Goal: Task Accomplishment & Management: Use online tool/utility

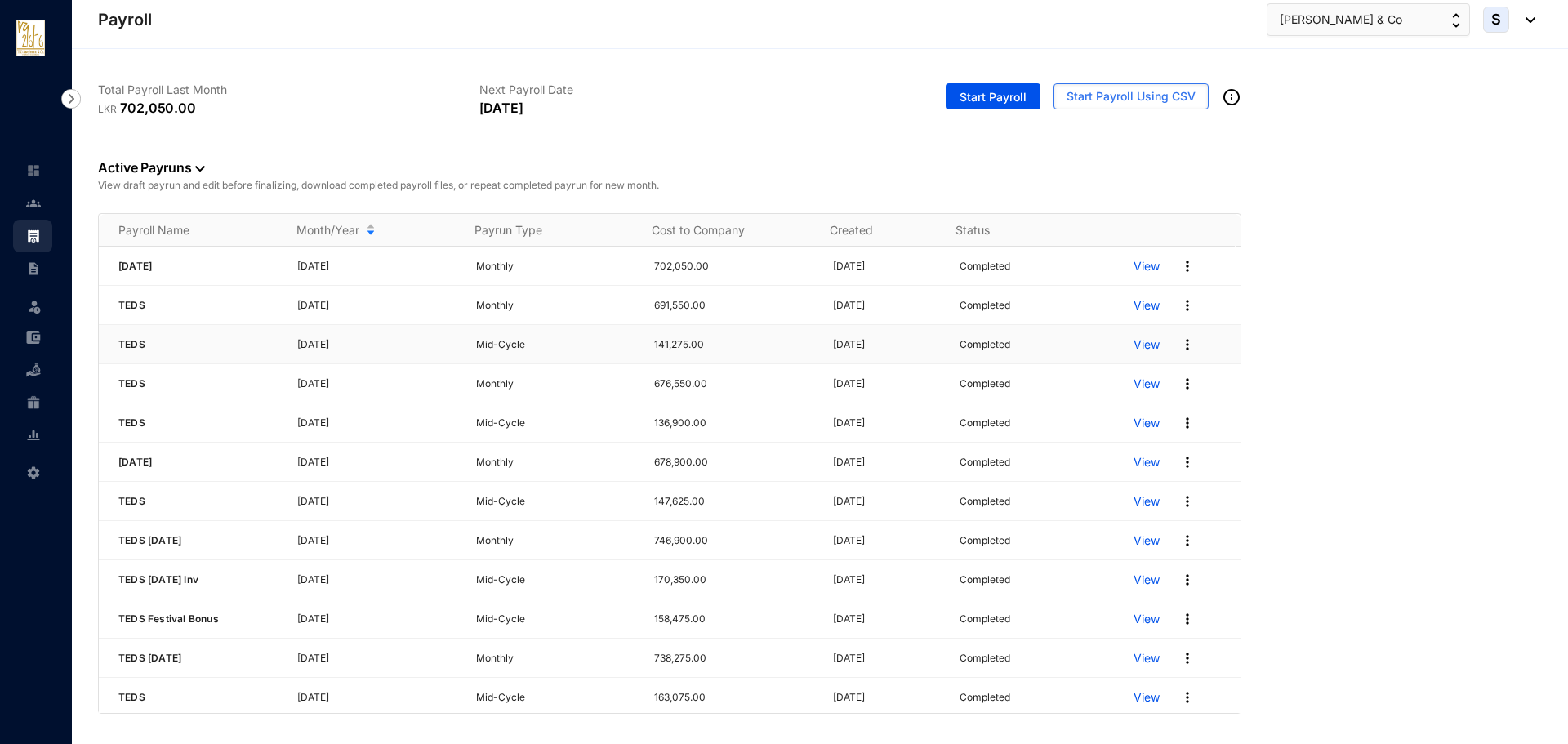
click at [1134, 340] on p "View" at bounding box center [1147, 345] width 26 height 17
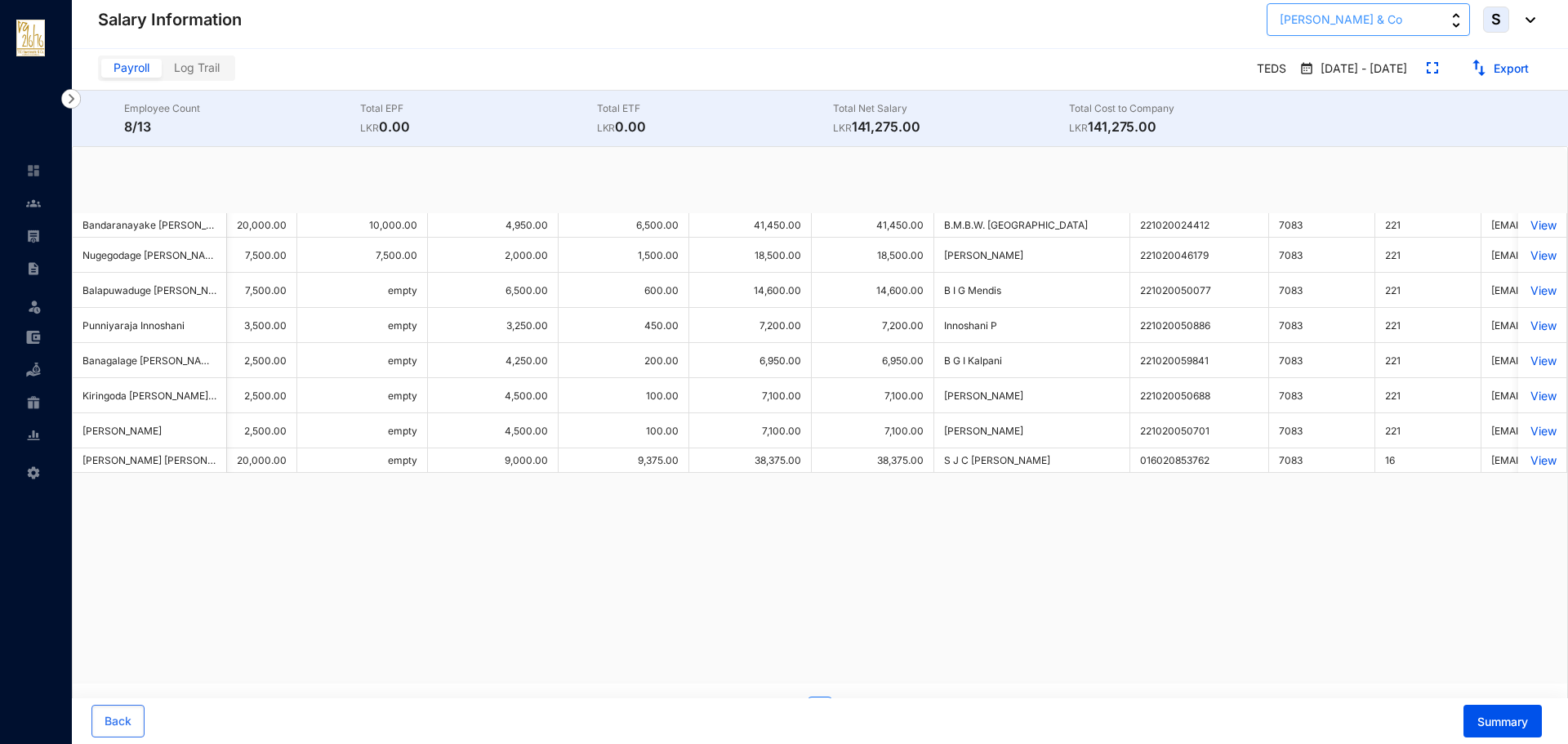
scroll to position [0, 605]
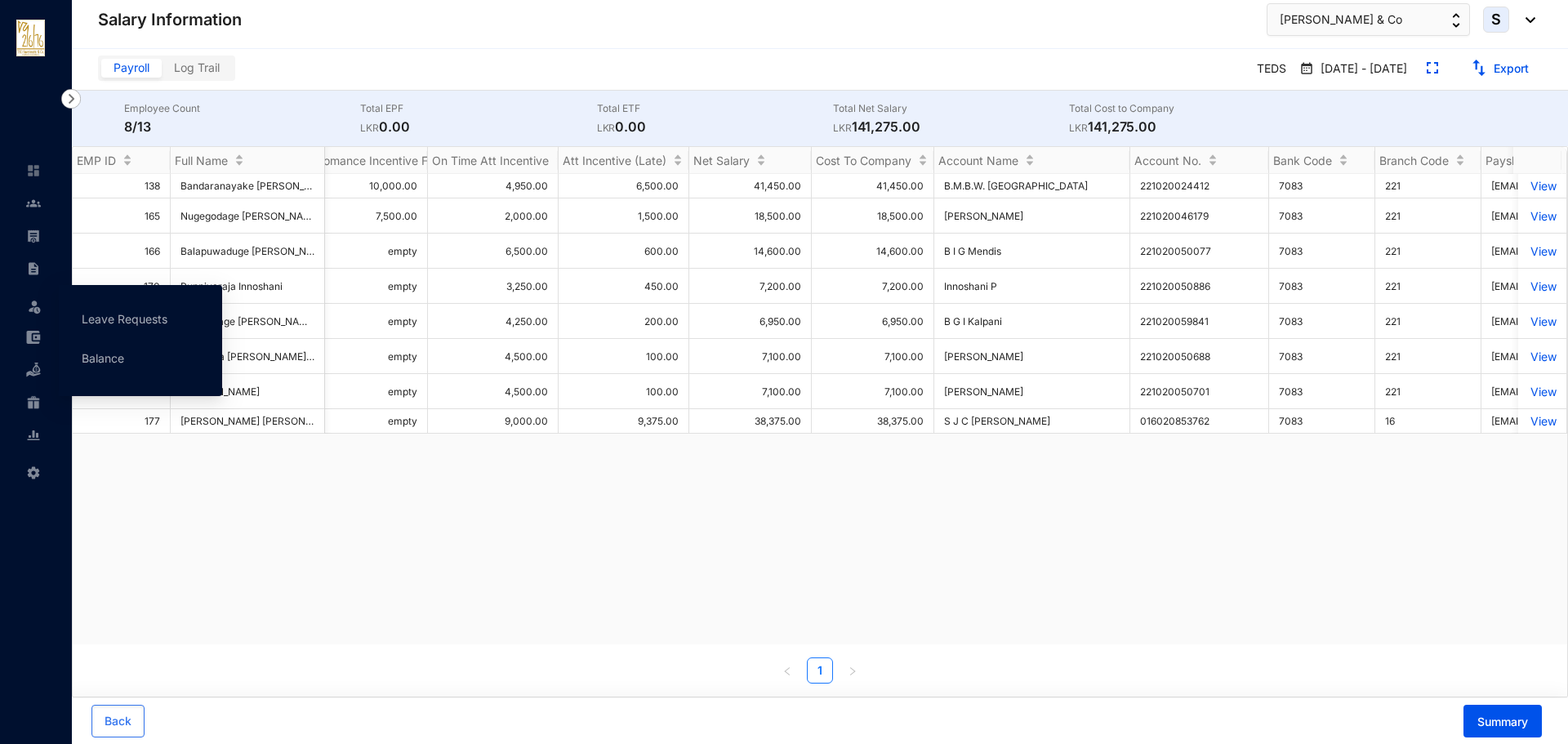
click at [36, 305] on img at bounding box center [34, 306] width 17 height 17
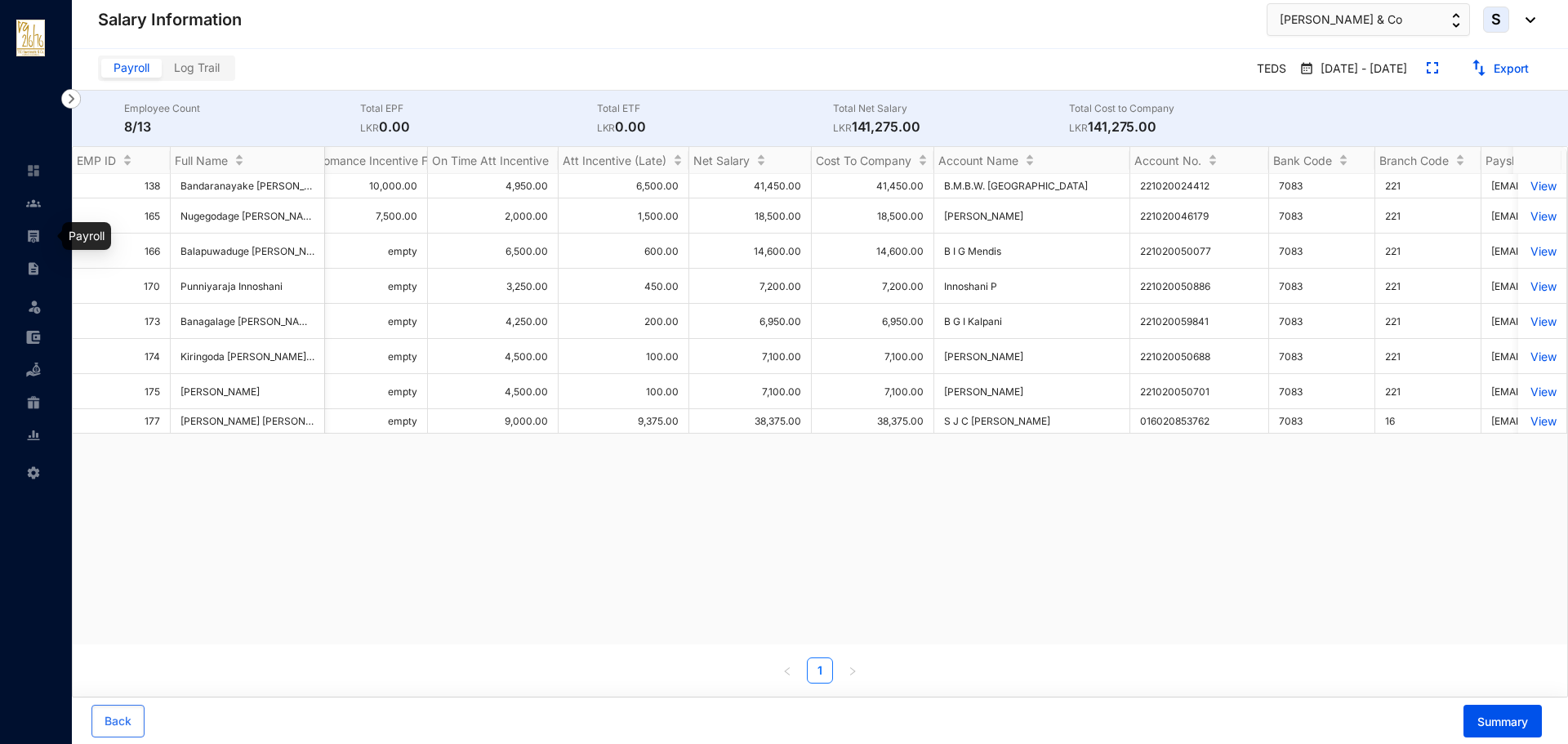
click at [32, 208] on img at bounding box center [33, 203] width 15 height 15
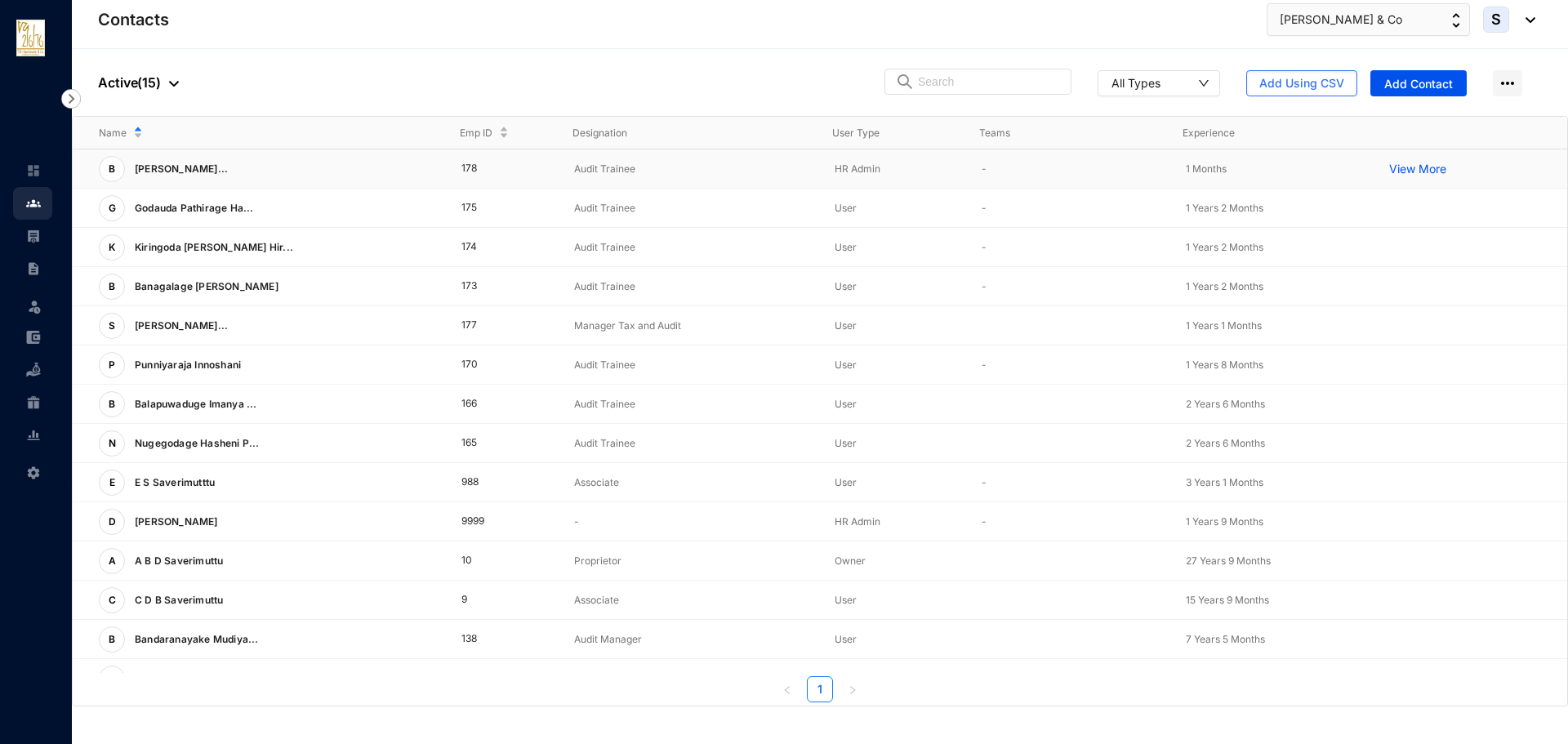
click at [492, 159] on div "Name Emp ID Designation User Type Teams Experience B [PERSON_NAME]... 178 Audit…" at bounding box center [819, 409] width 1495 height 585
click at [174, 78] on div at bounding box center [169, 82] width 18 height 19
click at [126, 160] on span "Archived" at bounding box center [180, 163] width 137 height 18
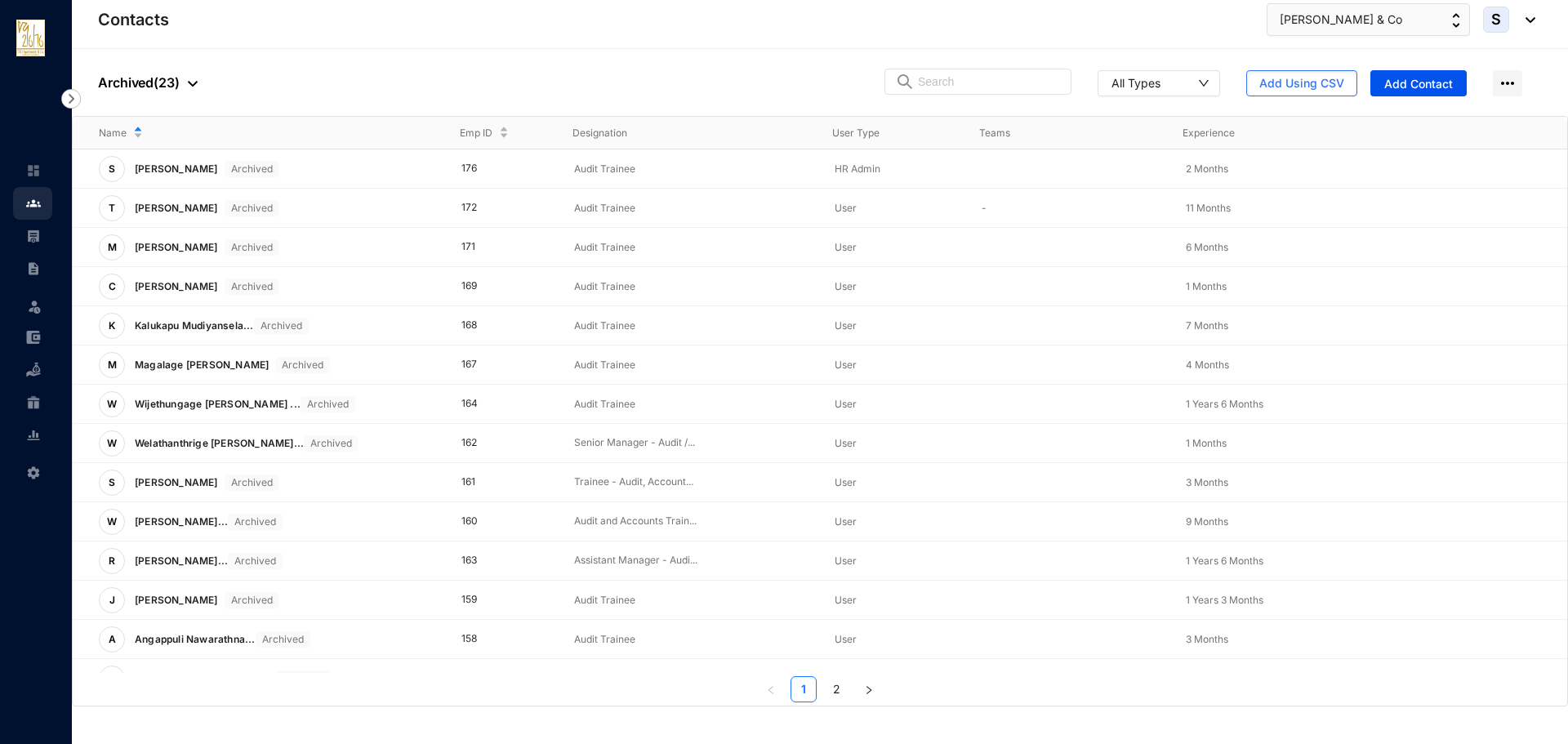
click at [485, 63] on div "People Archived ( 23 ) All Types Add Using CSV Add Contact" at bounding box center [819, 83] width 1496 height 67
drag, startPoint x: 1286, startPoint y: 85, endPoint x: 256, endPoint y: 59, distance: 1030.3
click at [259, 58] on div "People Archived ( 23 ) All Types Add Using CSV Add Contact" at bounding box center [819, 83] width 1496 height 67
click at [38, 235] on img at bounding box center [33, 236] width 15 height 15
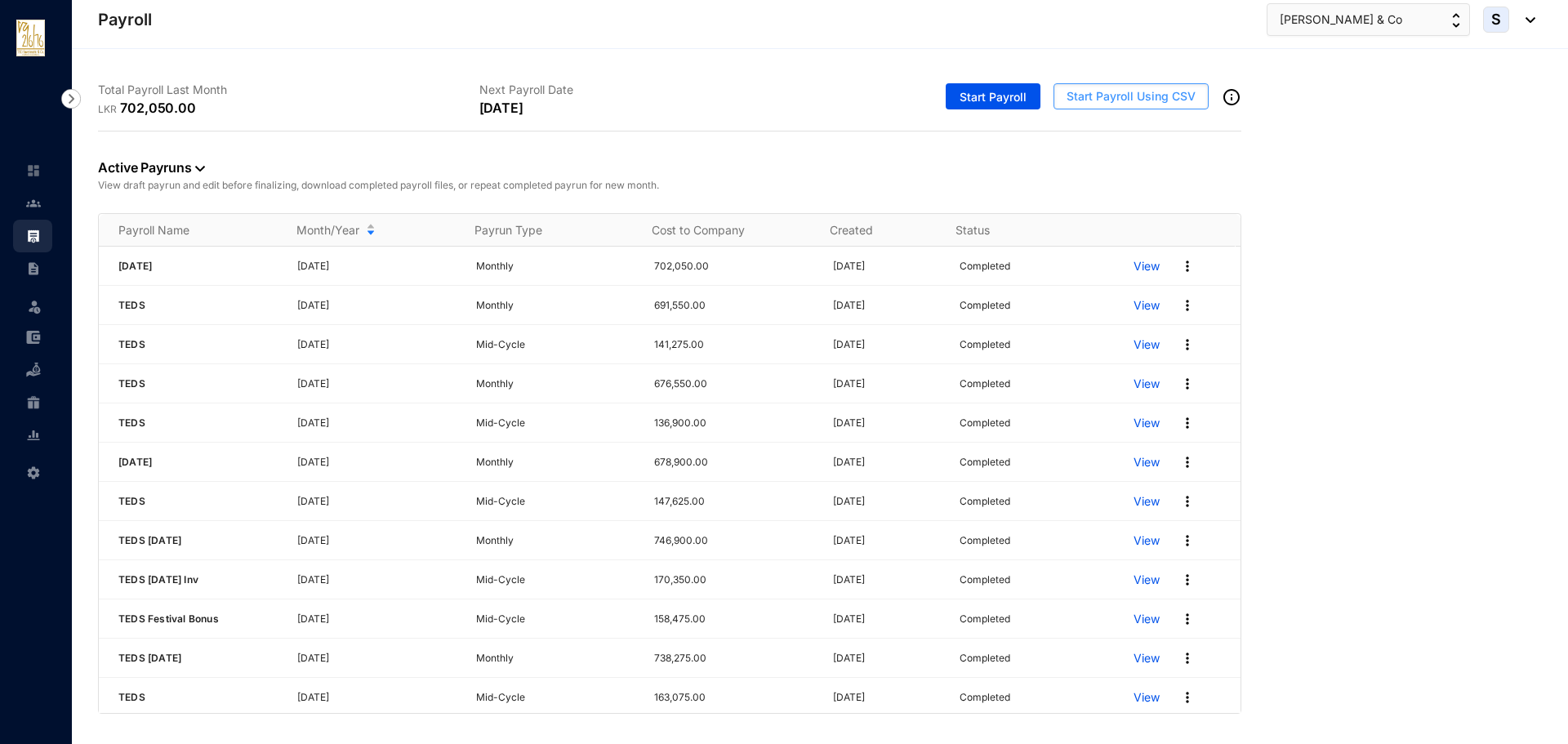
click at [1099, 92] on span "Start Payroll Using CSV" at bounding box center [1131, 96] width 129 height 17
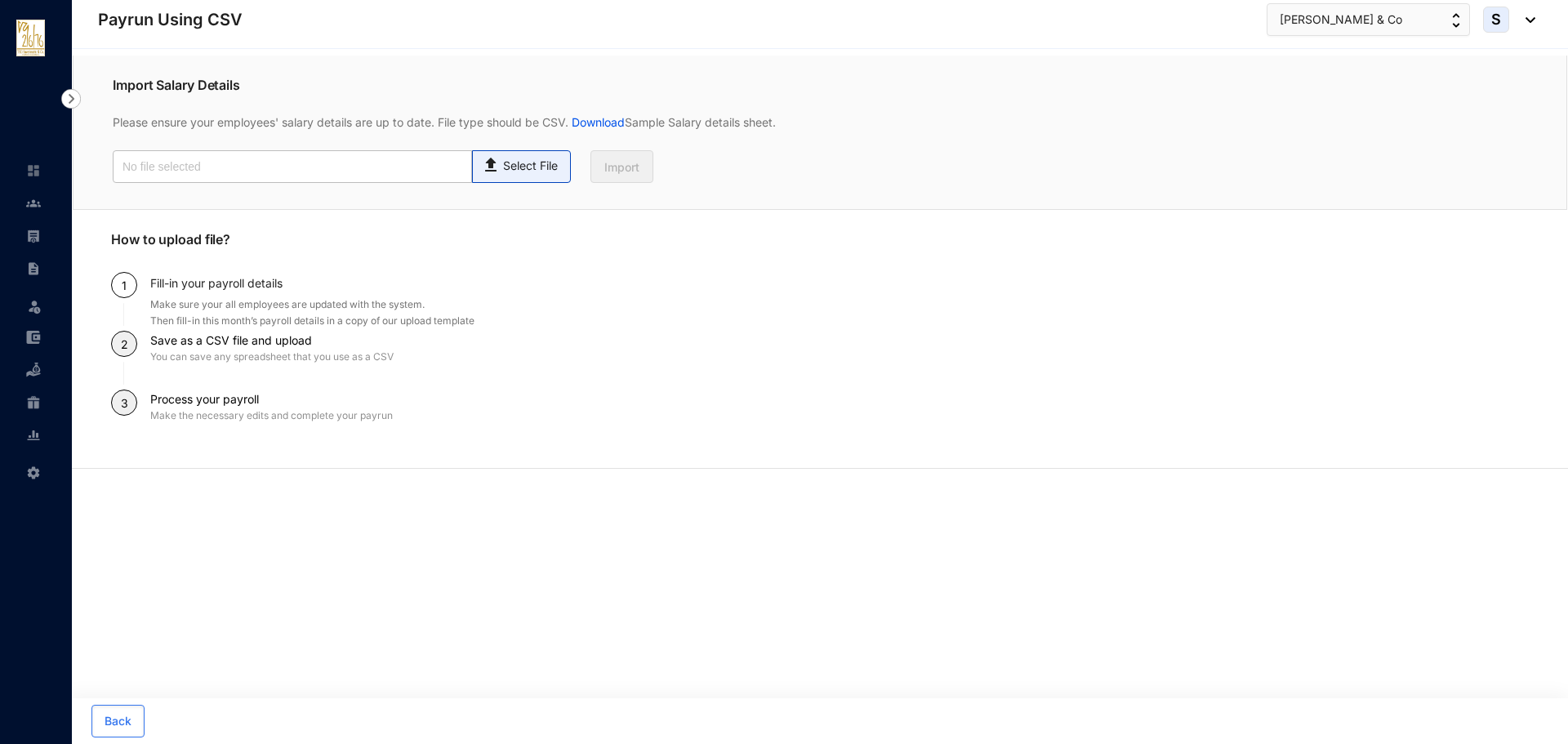
click at [517, 159] on p "Select File" at bounding box center [530, 166] width 55 height 17
click at [0, 0] on input "Select File" at bounding box center [0, 0] width 0 height 0
type input "[PERSON_NAME] Incentive - [DATE]-.csv"
click at [641, 160] on button "Import" at bounding box center [622, 166] width 63 height 32
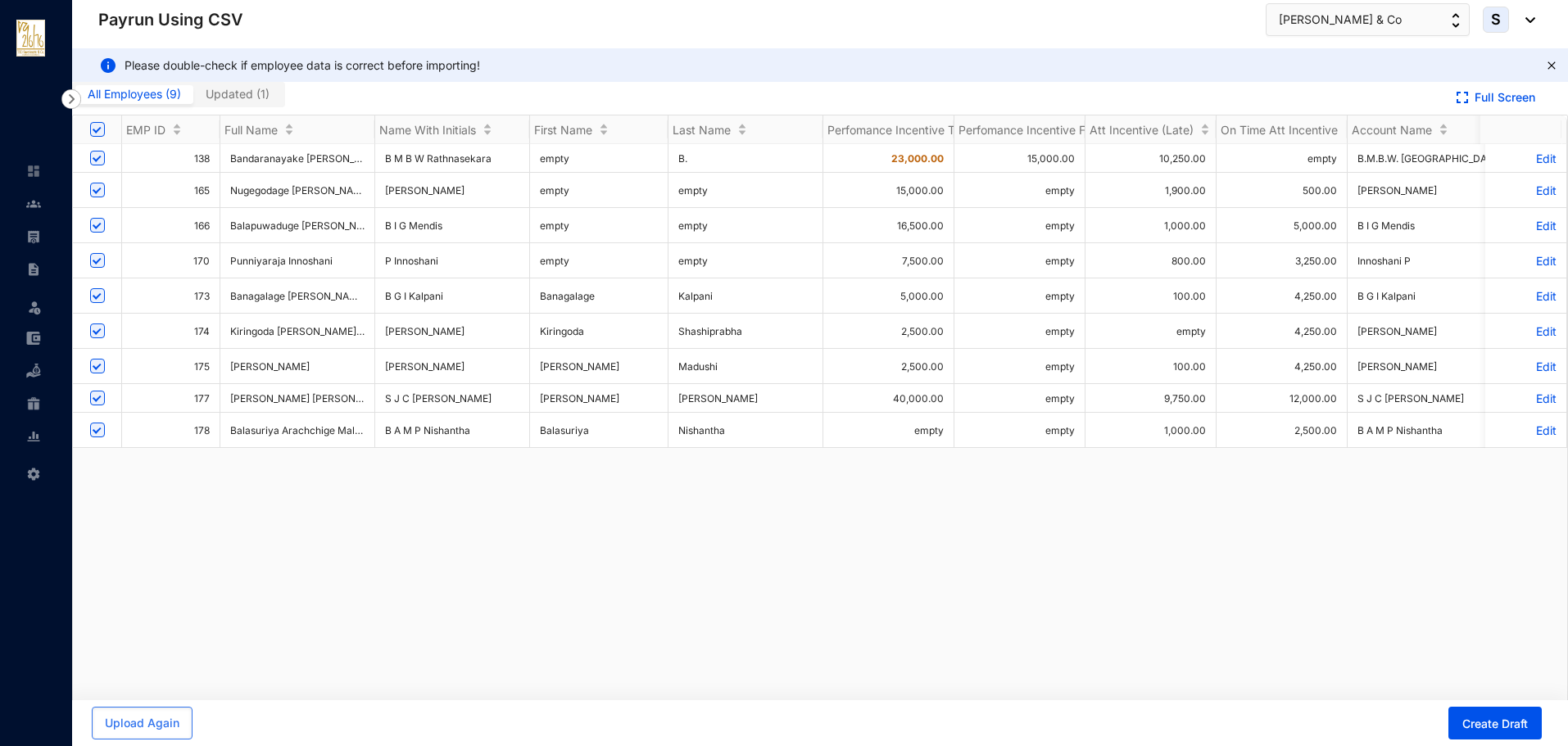
click at [899, 526] on div "138 Bandaranayake Mudiyanselage Buddhi Wasana Rathnasekara B M B W Rathnasekara…" at bounding box center [819, 427] width 1494 height 566
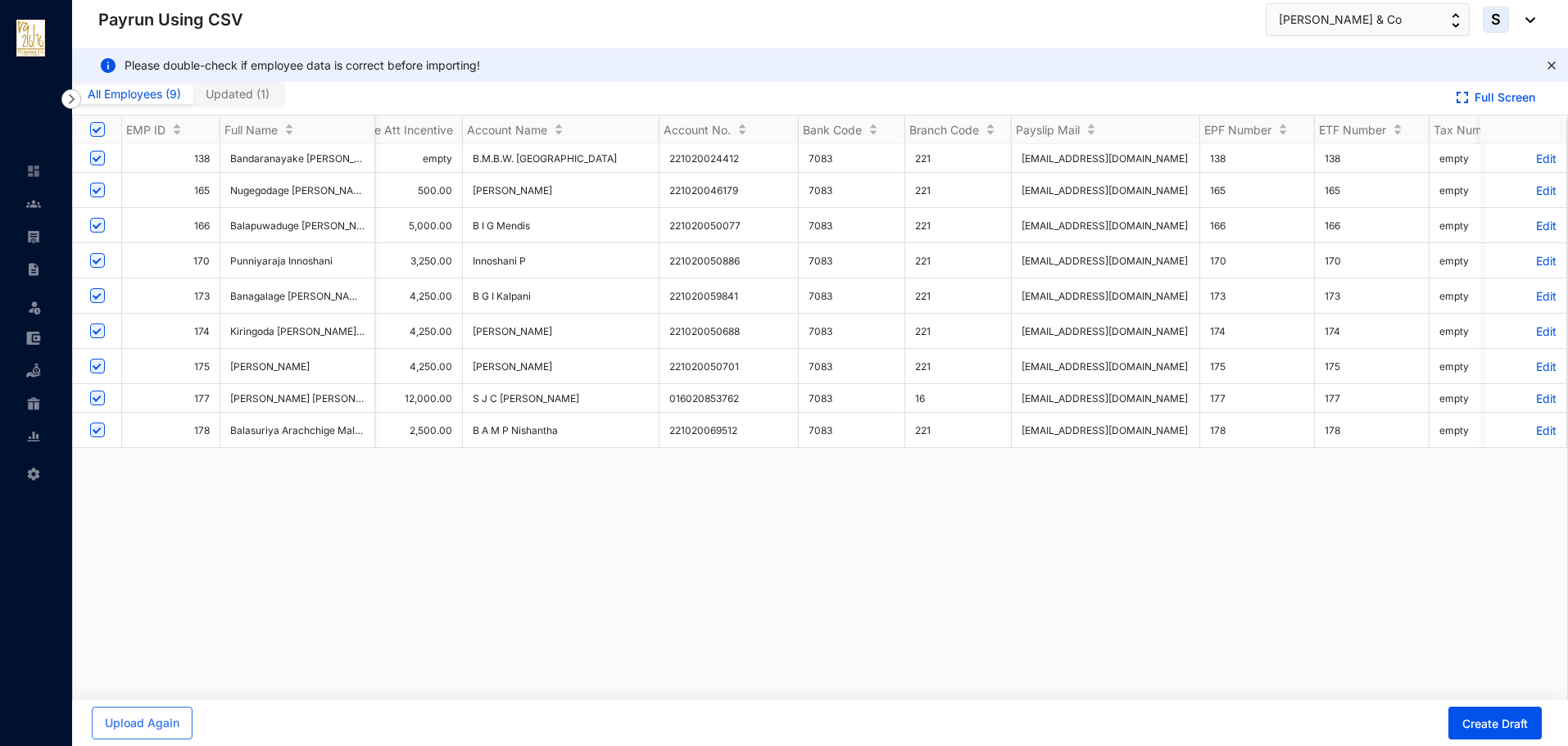
scroll to position [0, 905]
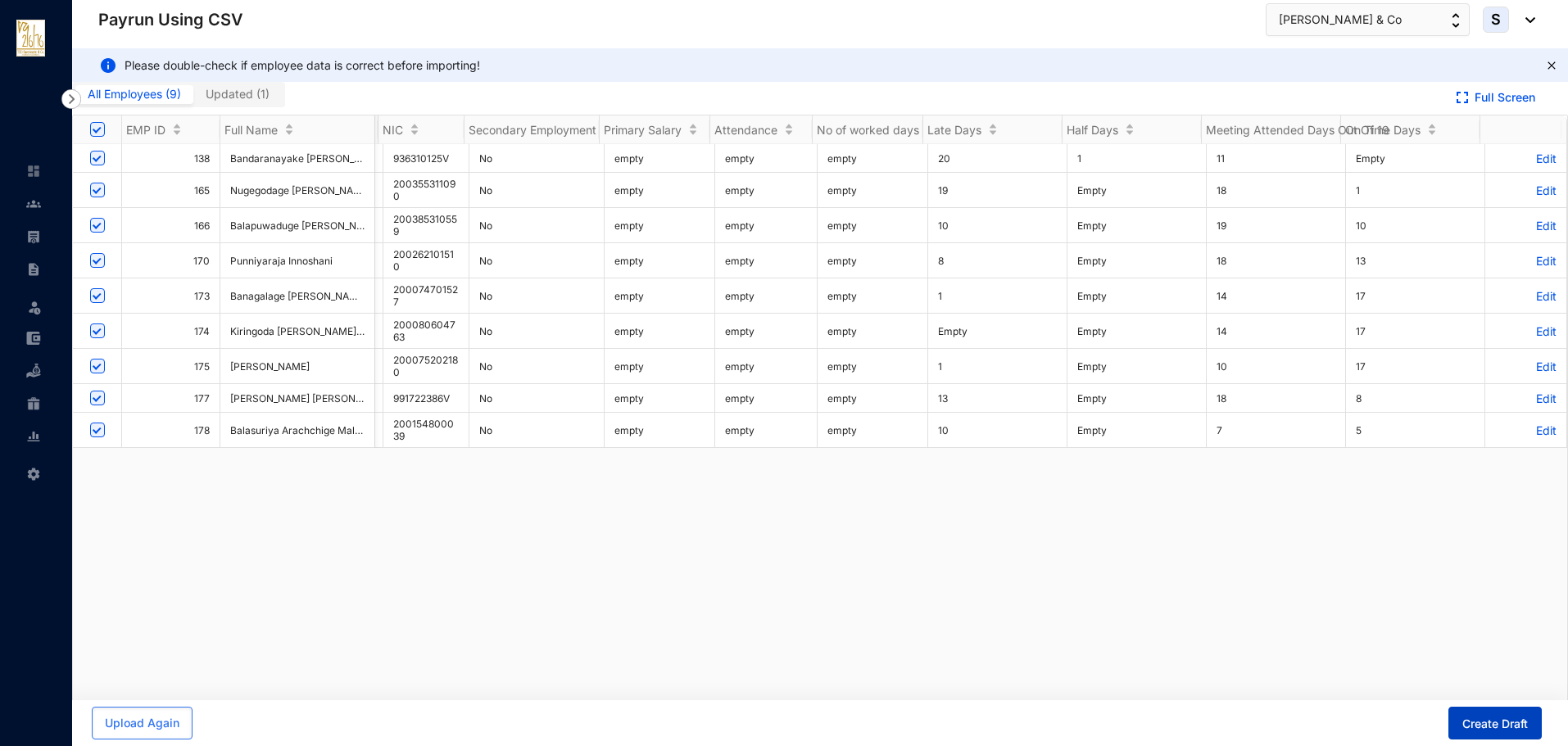
click at [1462, 715] on span "Create Draft" at bounding box center [1494, 724] width 65 height 17
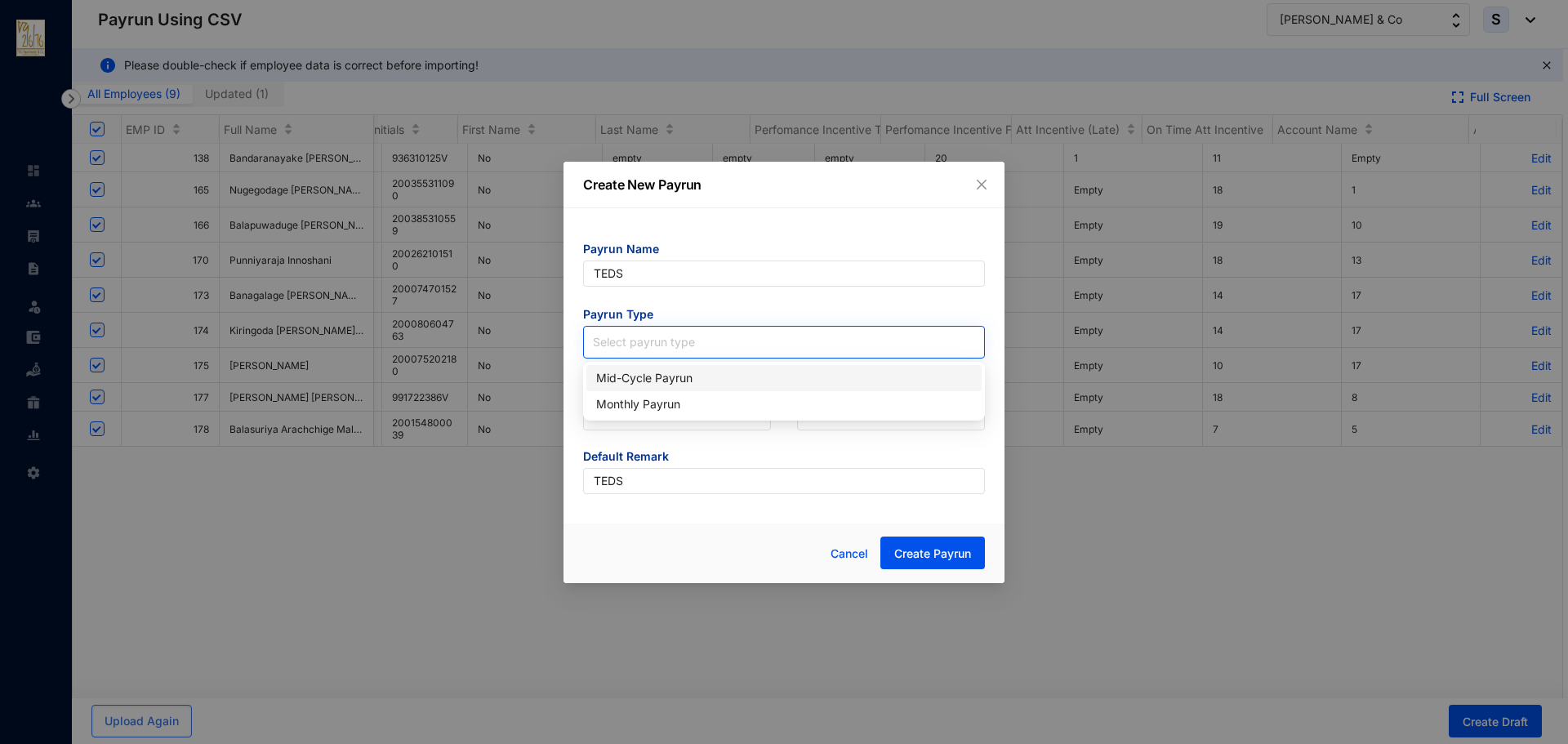
click at [611, 339] on input "search" at bounding box center [784, 339] width 382 height 24
click at [612, 376] on div "Mid-Cycle Payrun" at bounding box center [784, 378] width 376 height 18
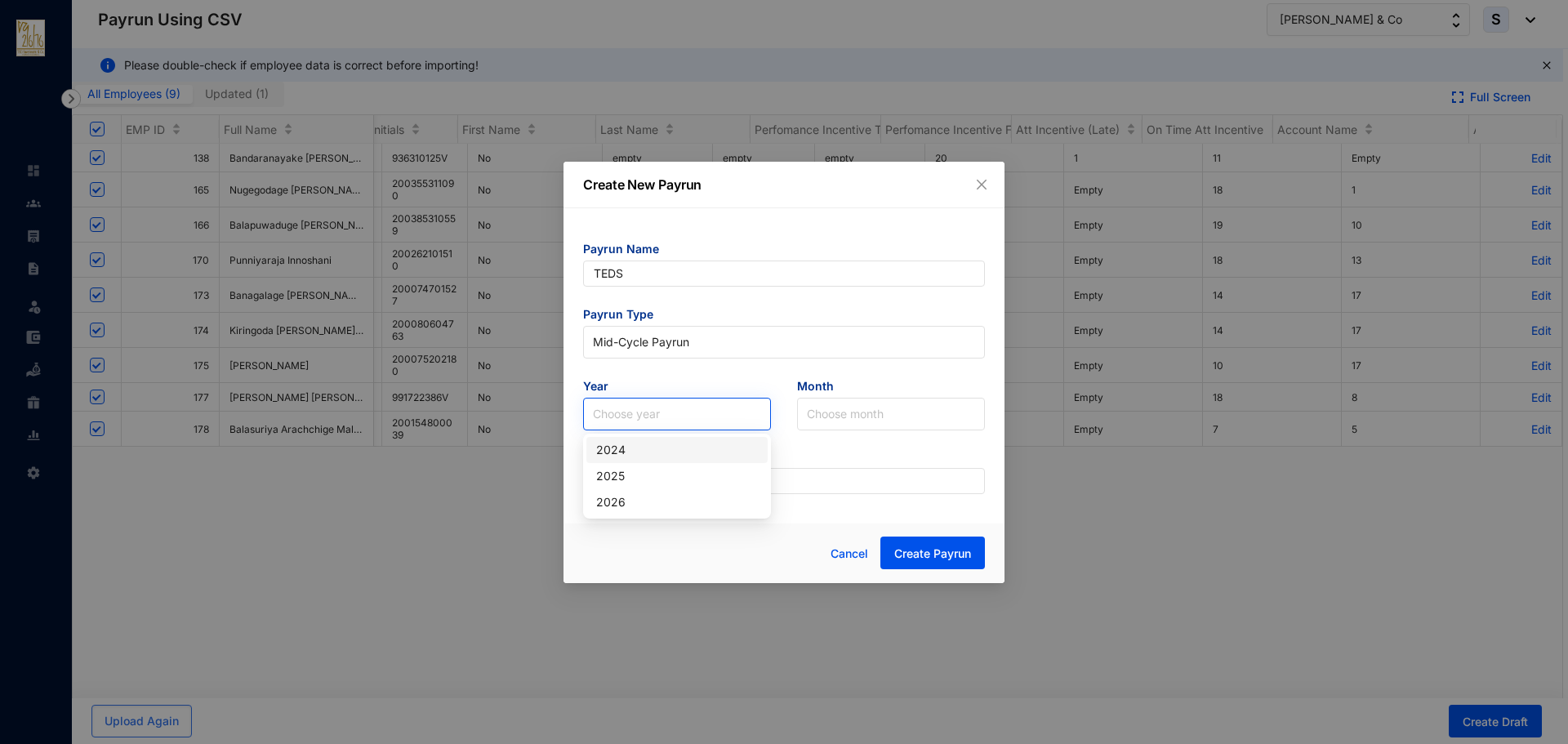
click at [616, 414] on input "search" at bounding box center [676, 414] width 168 height 31
click at [617, 477] on div "2025" at bounding box center [677, 475] width 161 height 18
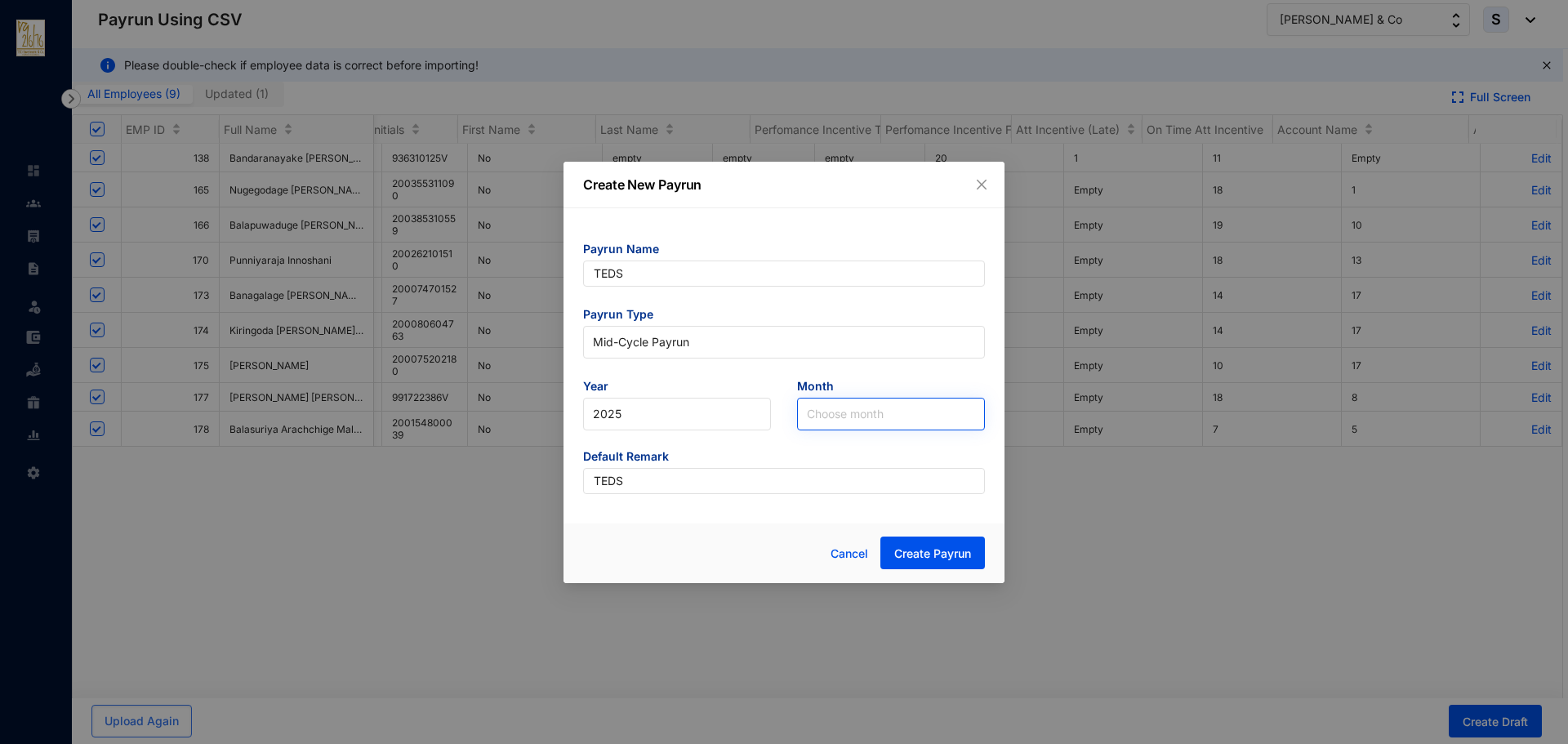
click at [819, 417] on input "search" at bounding box center [891, 414] width 168 height 31
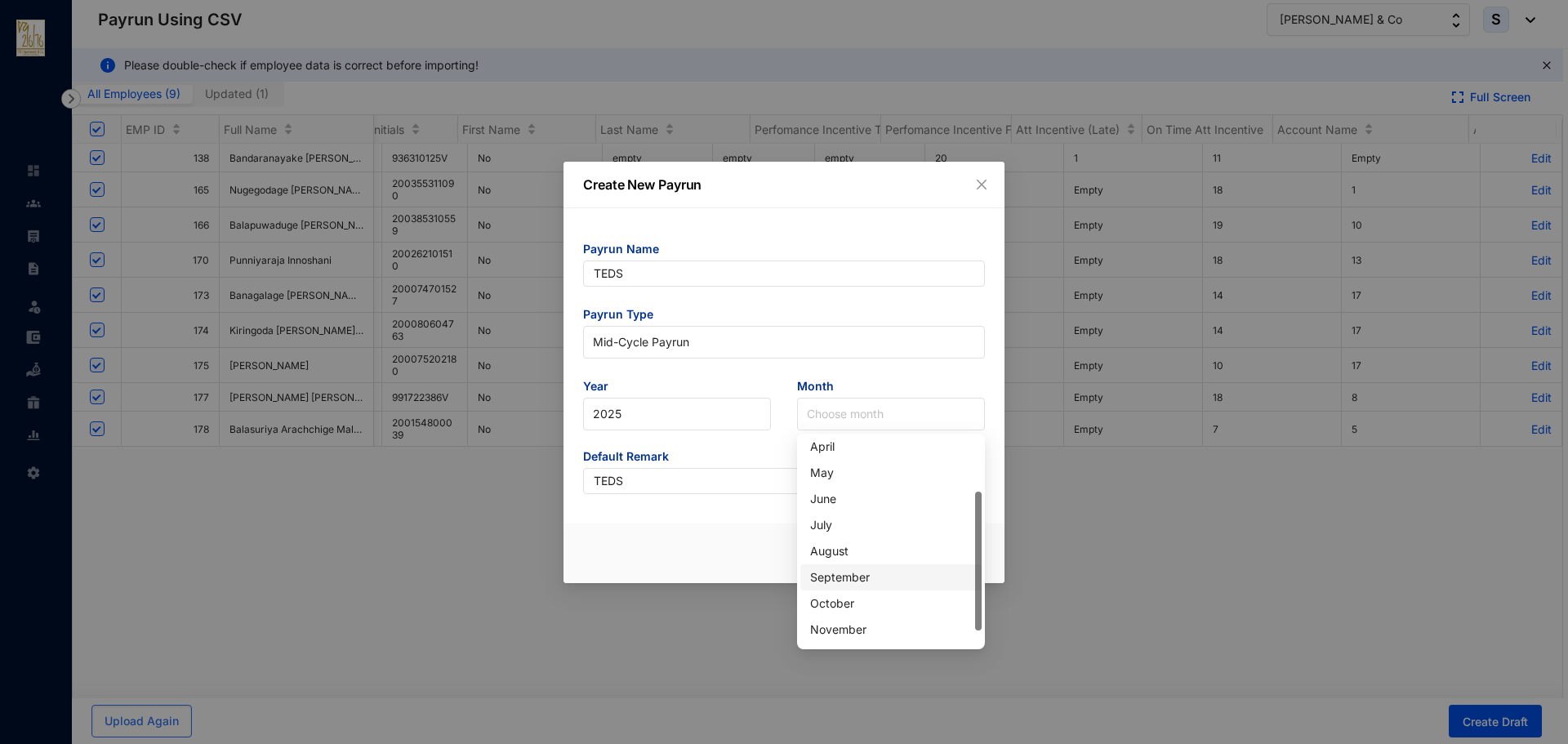
click at [823, 582] on div "September" at bounding box center [891, 577] width 161 height 18
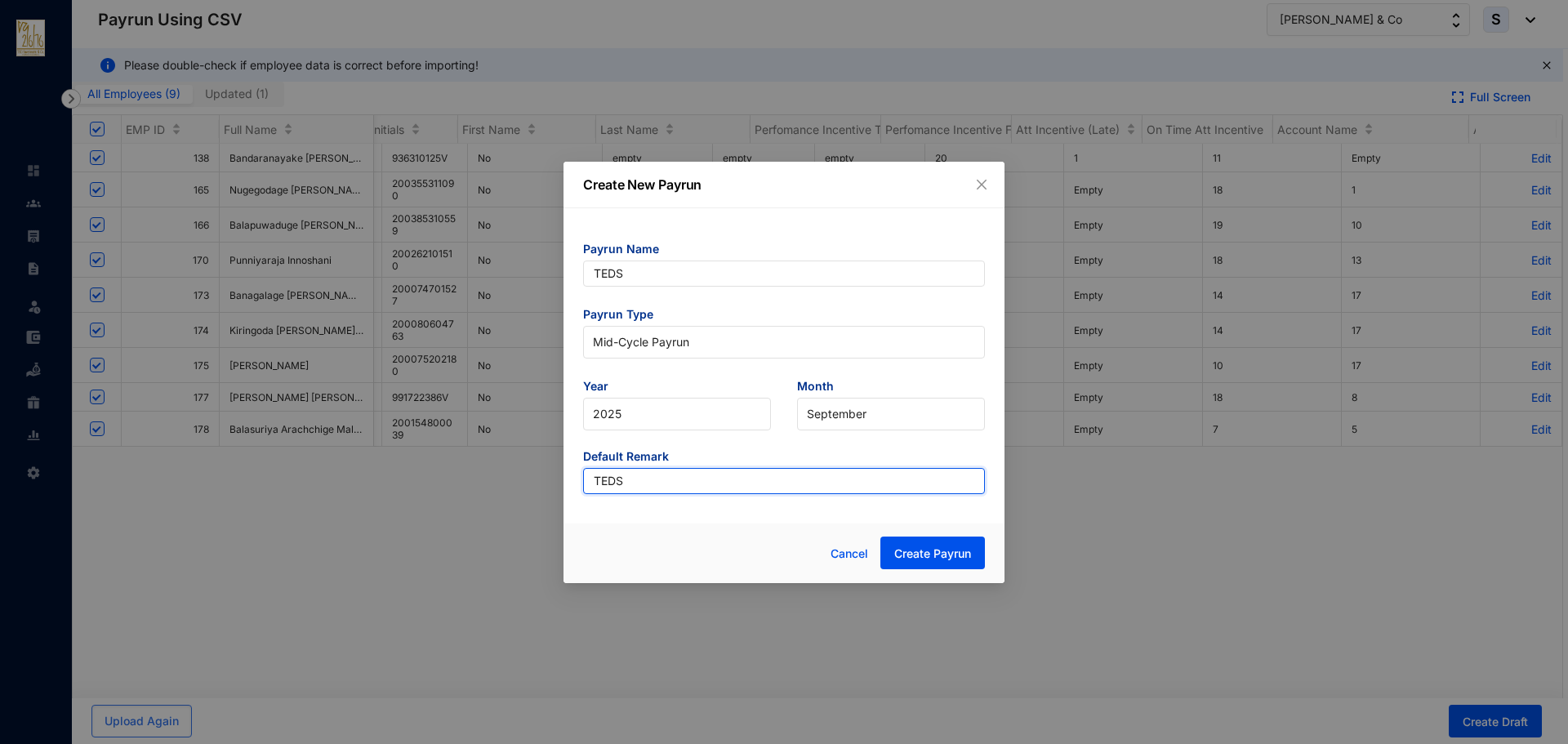
click at [625, 481] on input "TEDS" at bounding box center [783, 481] width 402 height 26
type input "TEDSsetinc"
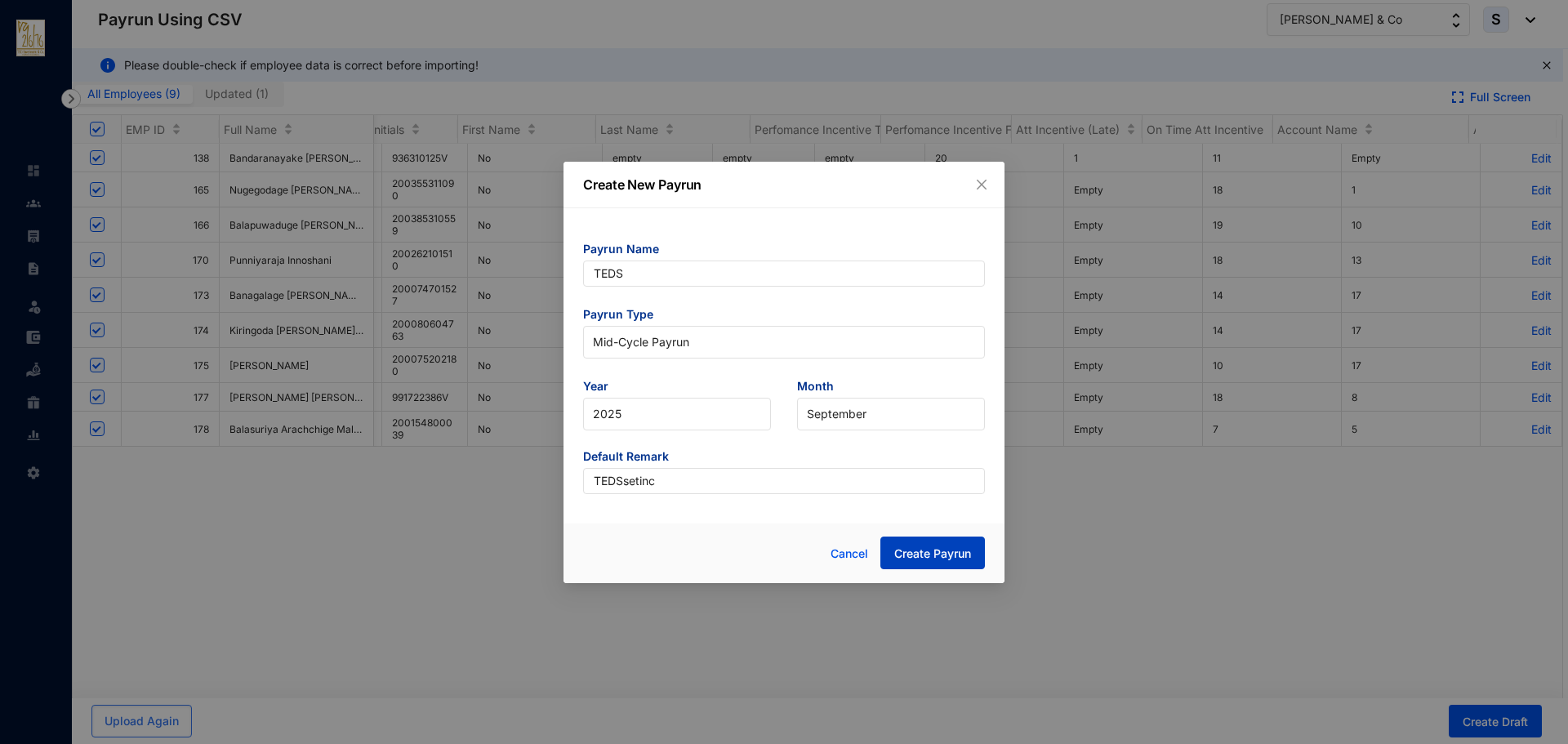
click at [931, 552] on span "Create Payrun" at bounding box center [932, 554] width 77 height 17
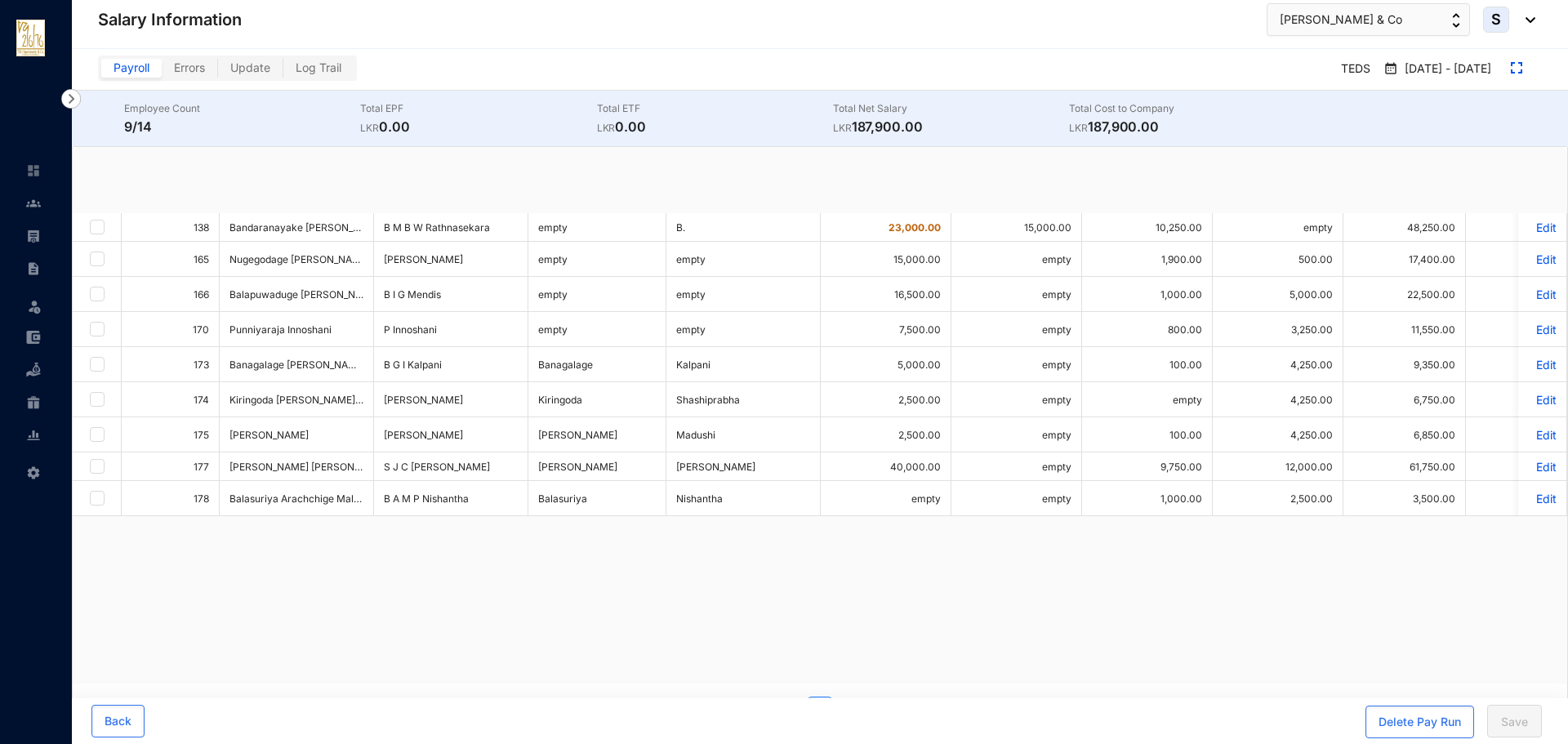
checkbox input "true"
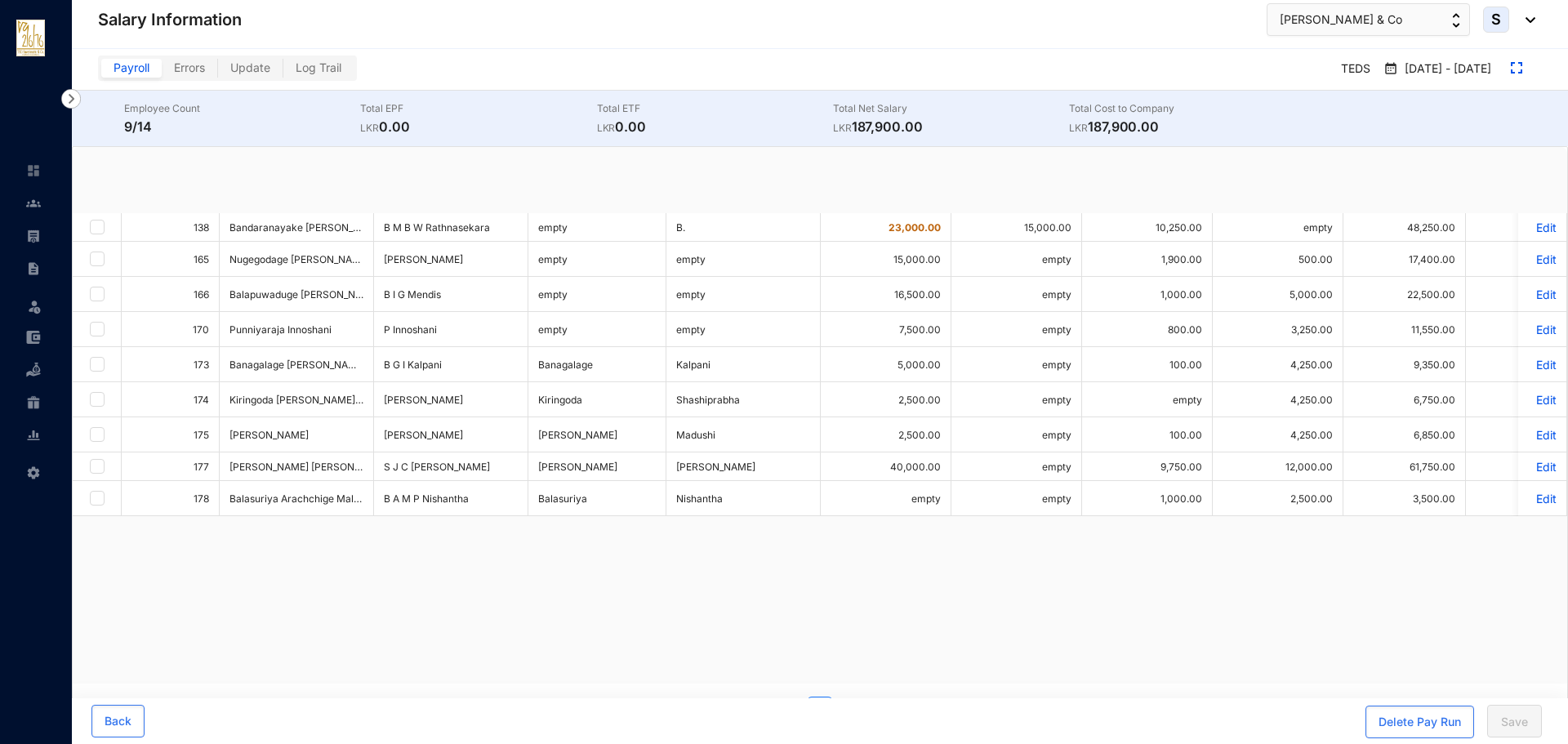
checkbox input "true"
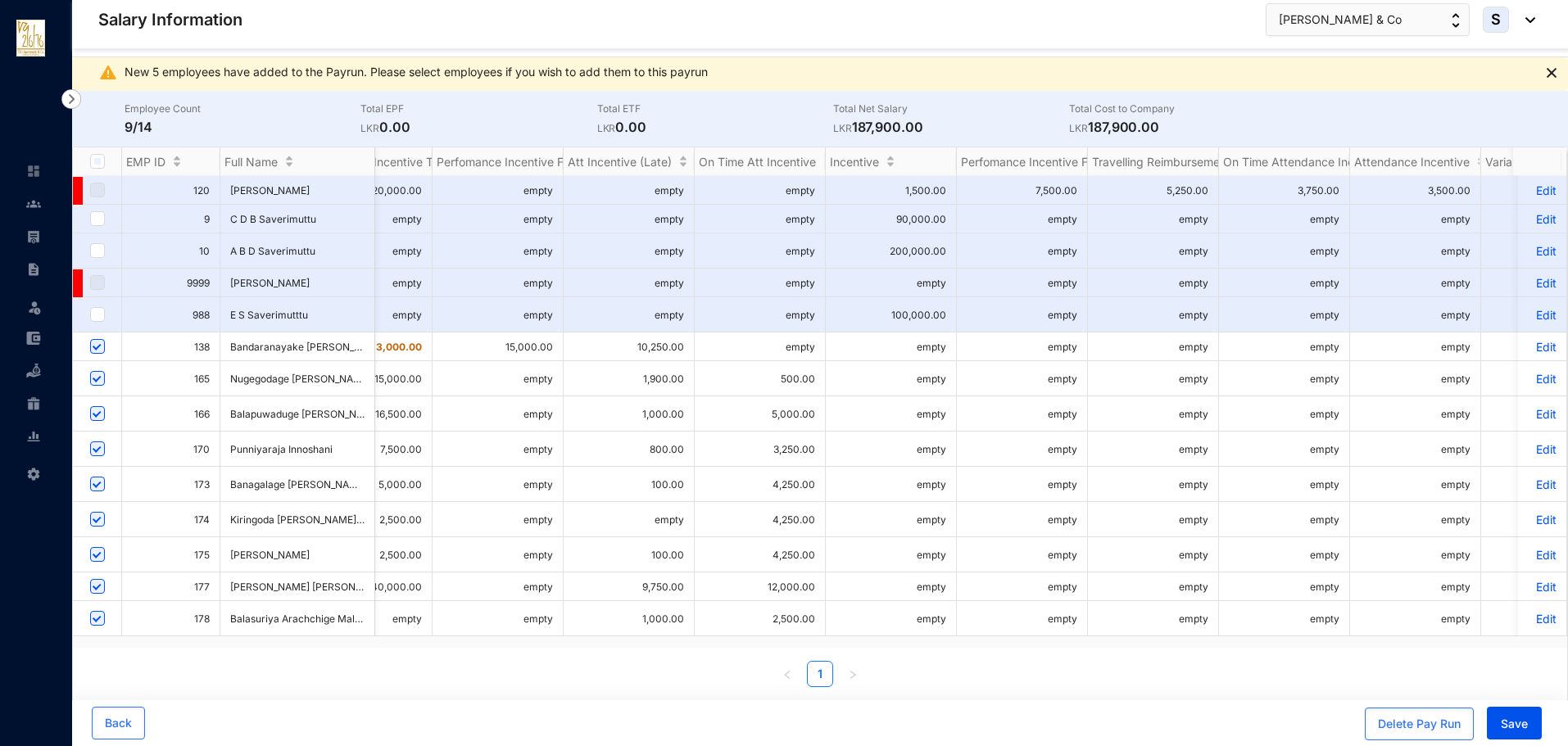
scroll to position [0, 997]
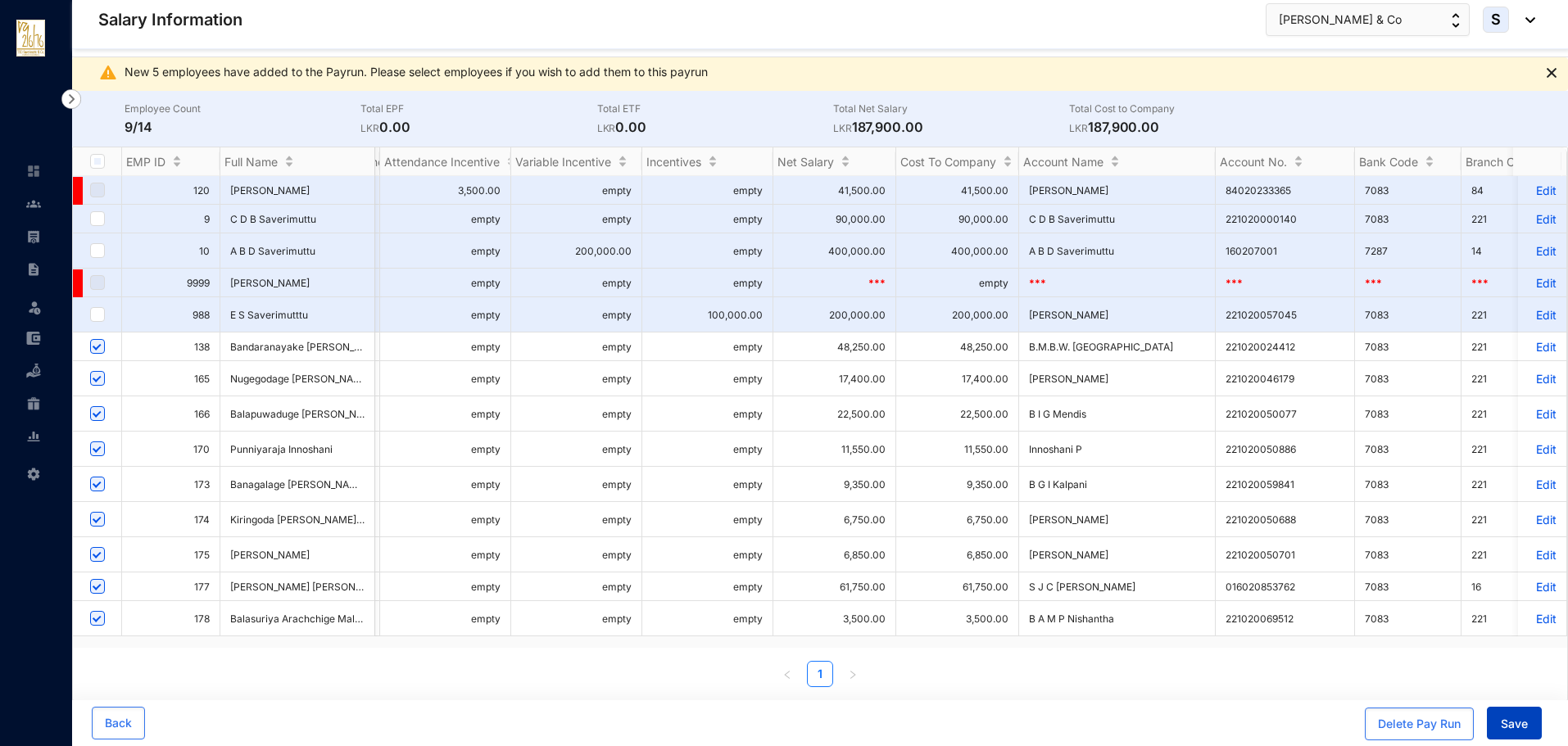
click at [1498, 715] on button "Save" at bounding box center [1514, 723] width 55 height 33
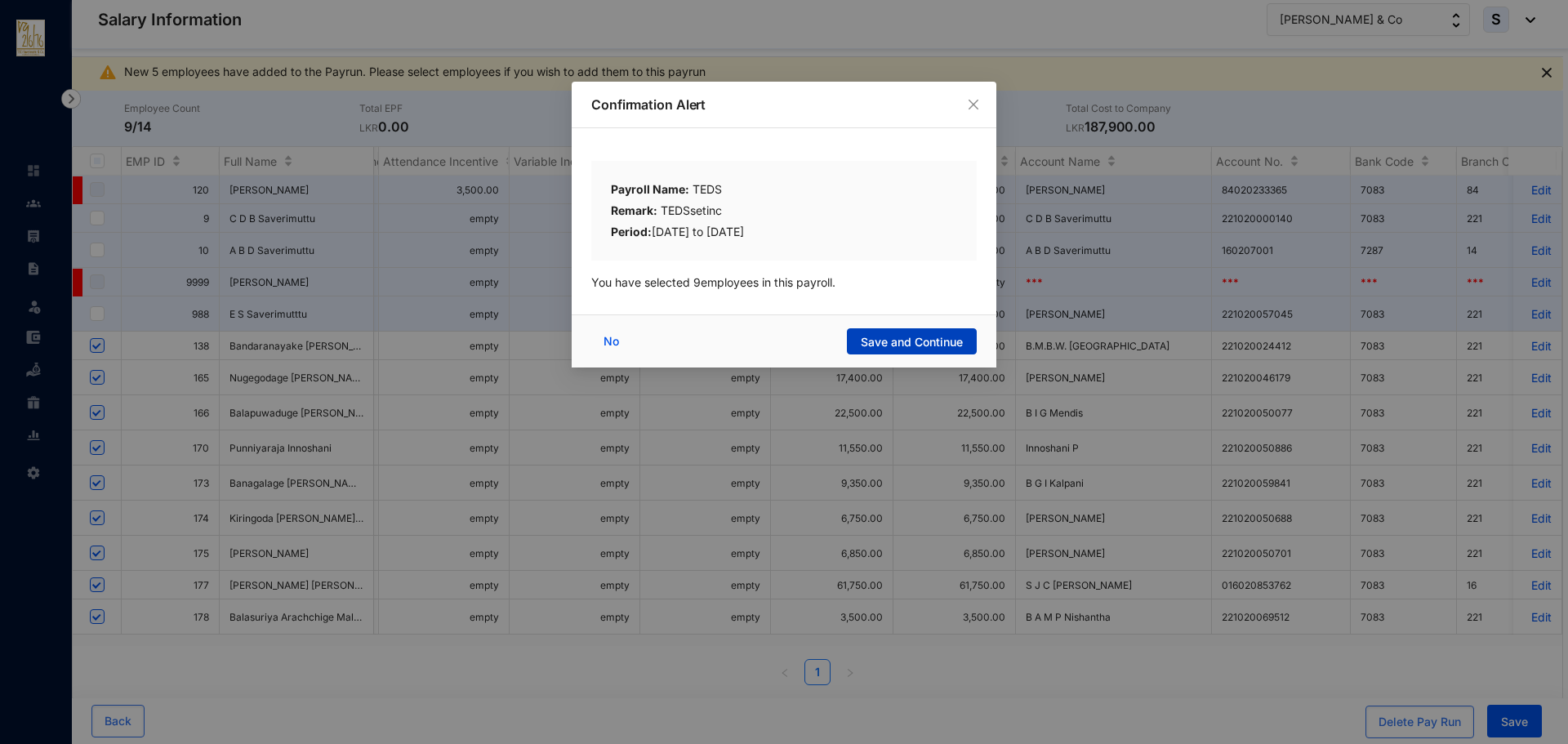
click at [870, 334] on span "Save and Continue" at bounding box center [912, 342] width 102 height 17
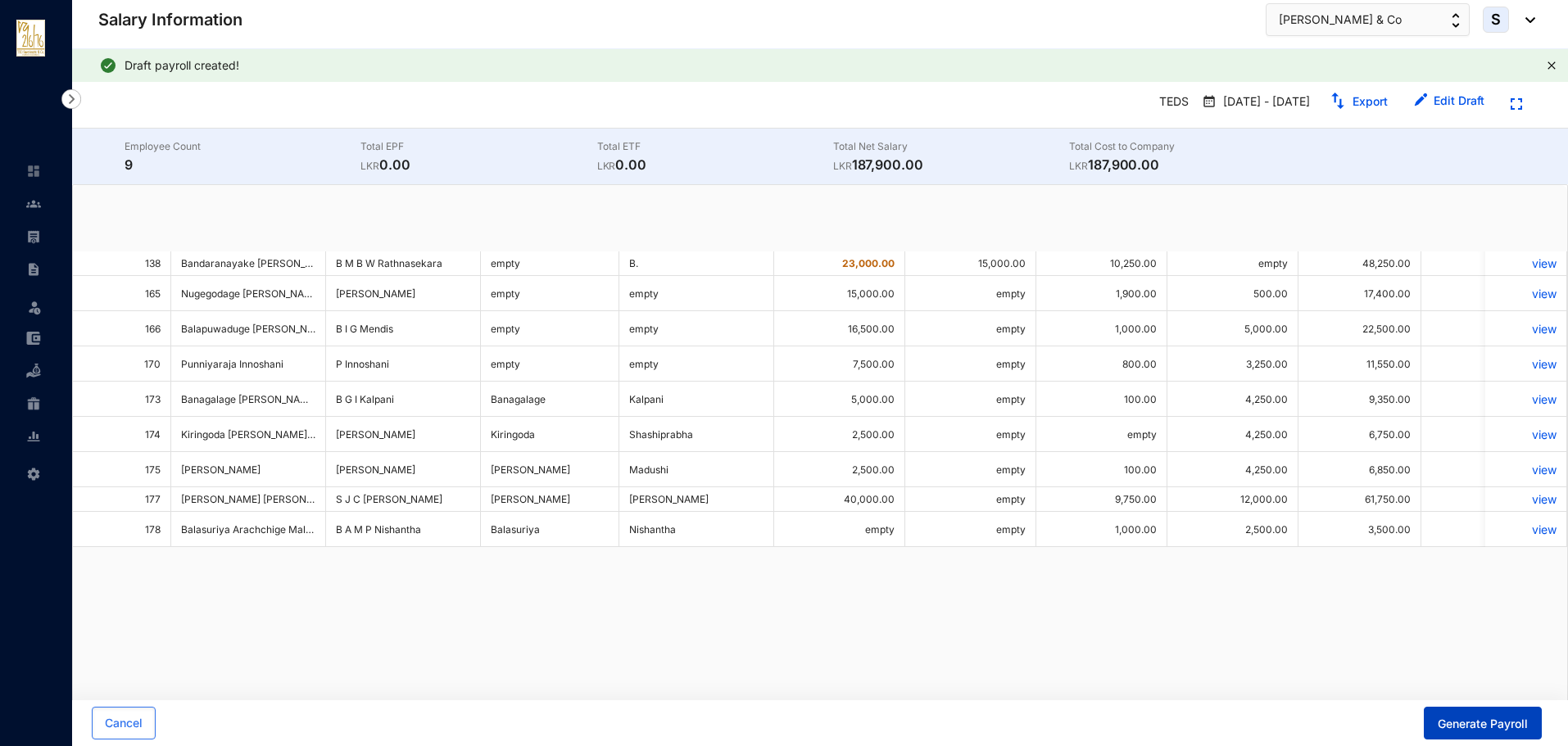
click at [1466, 726] on span "Generate Payroll" at bounding box center [1482, 724] width 90 height 17
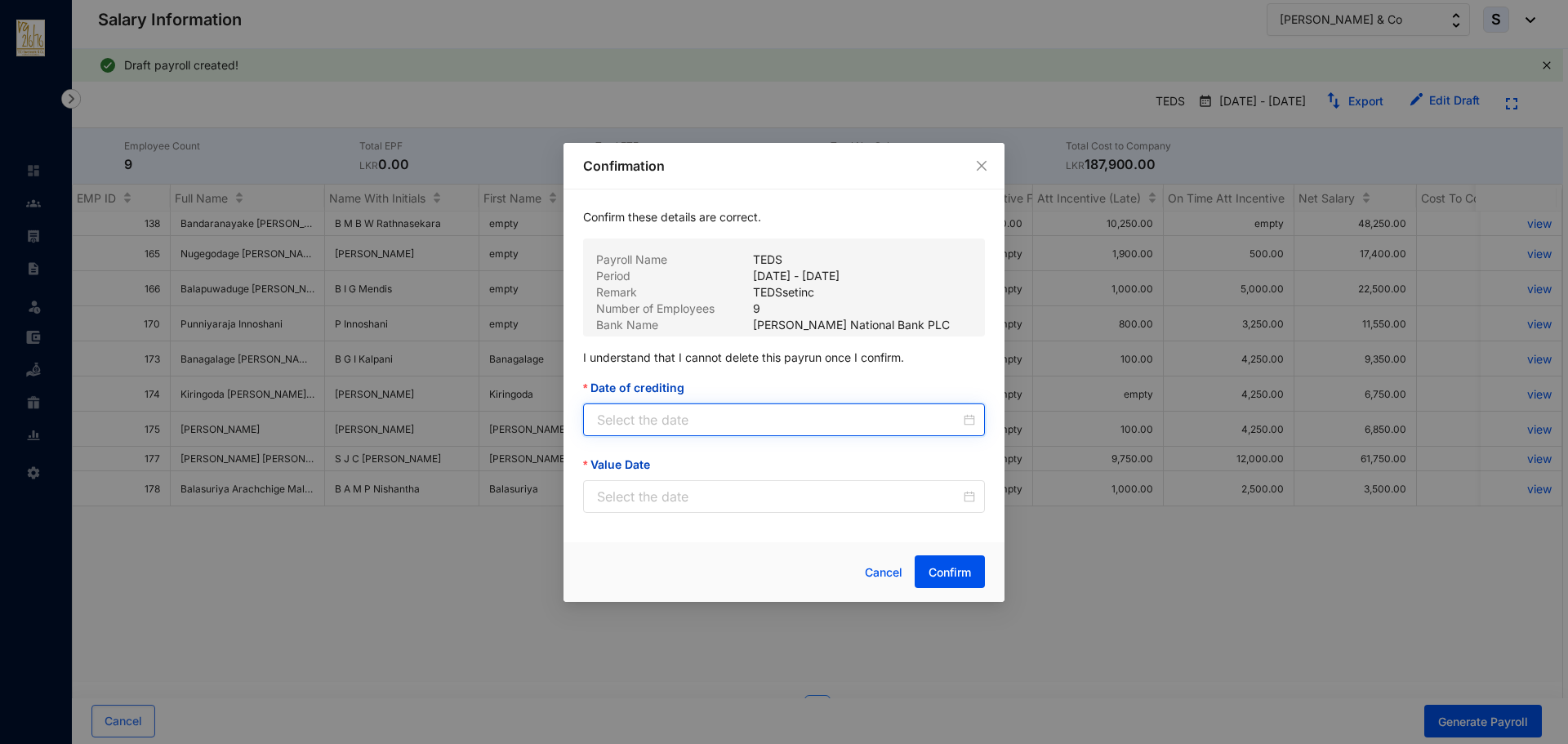
click at [643, 419] on input "Date of crediting" at bounding box center [778, 419] width 364 height 19
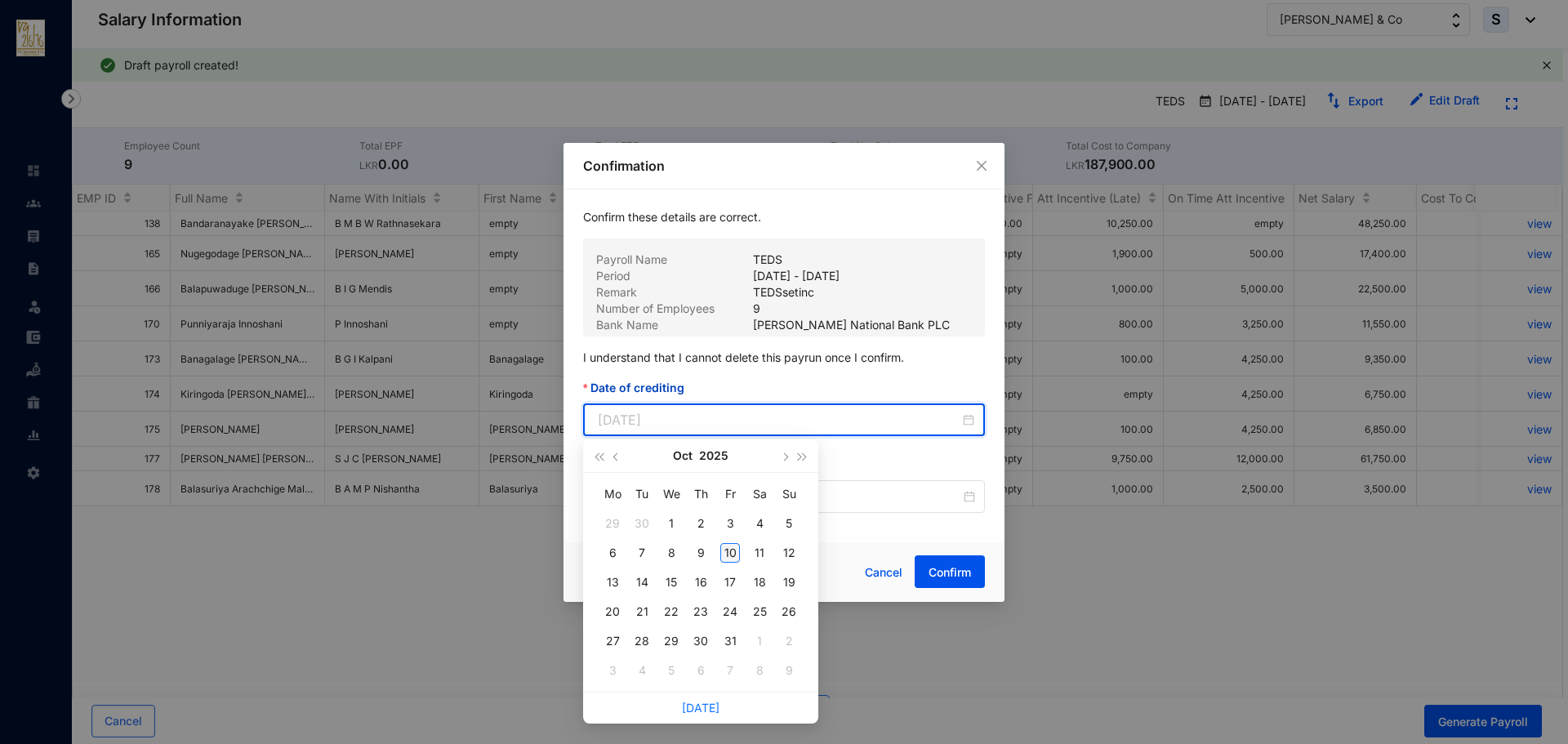
click at [730, 555] on div "10" at bounding box center [729, 552] width 19 height 19
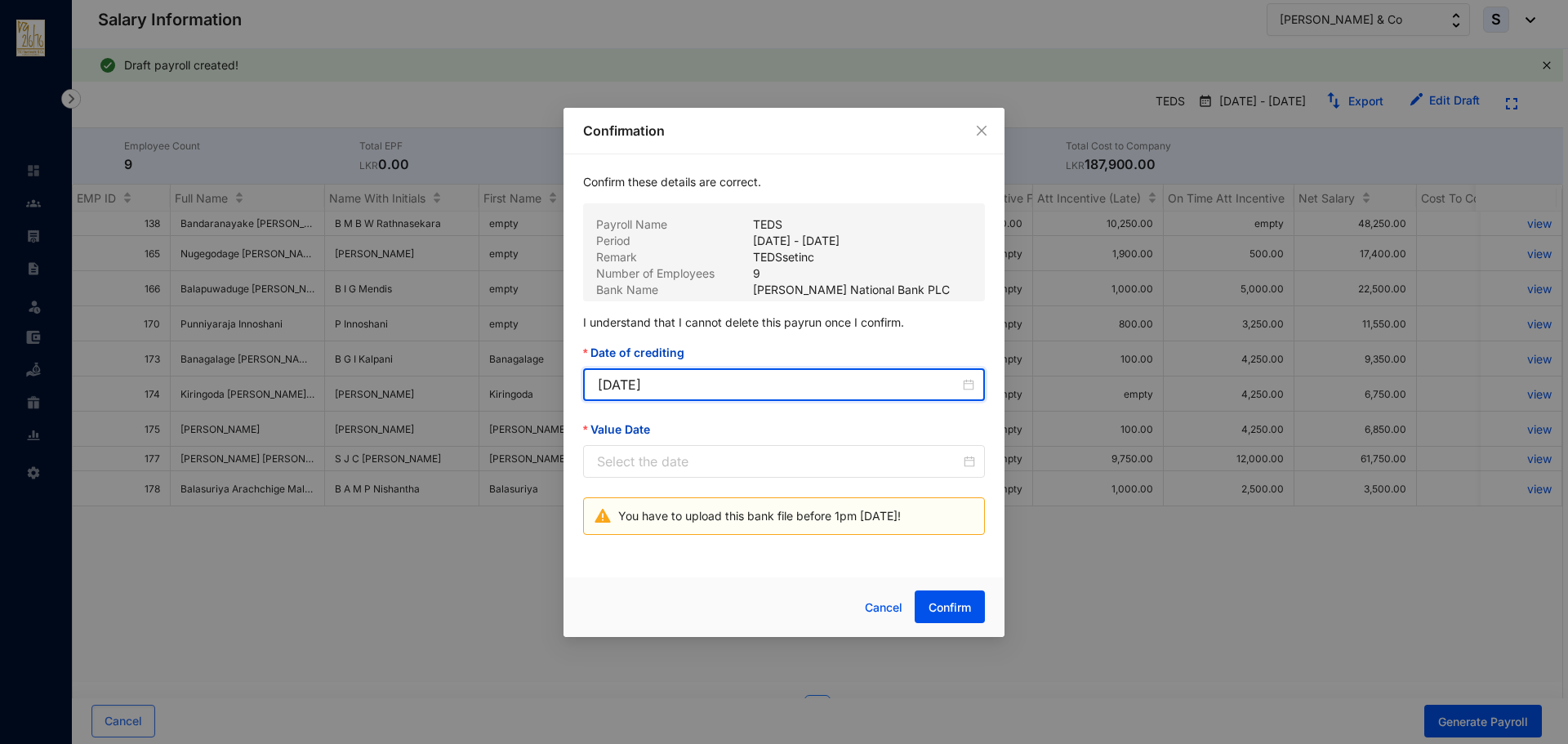
type input "[DATE]"
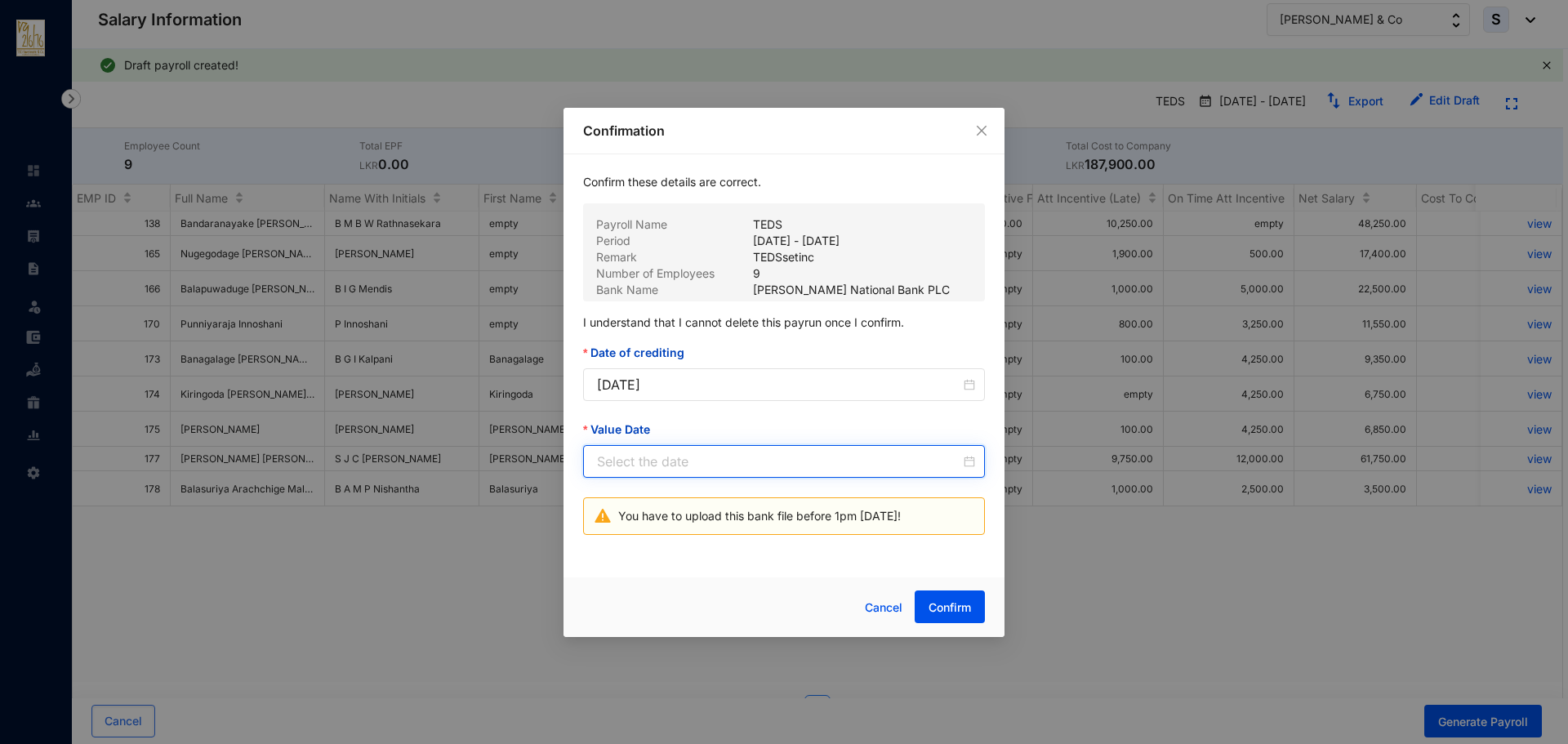
click at [613, 465] on input "Value Date" at bounding box center [778, 461] width 364 height 19
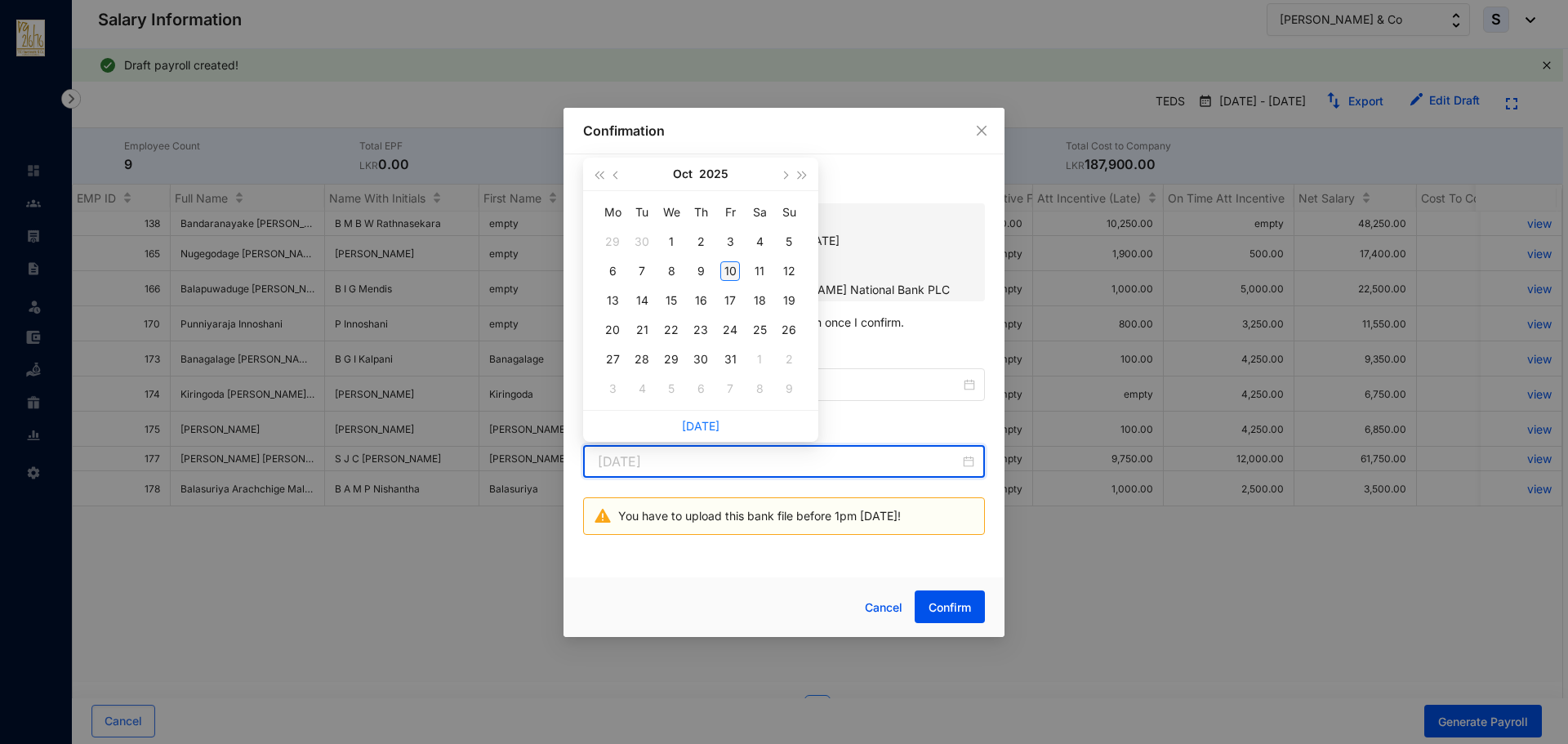
click at [731, 276] on div "10" at bounding box center [729, 271] width 19 height 19
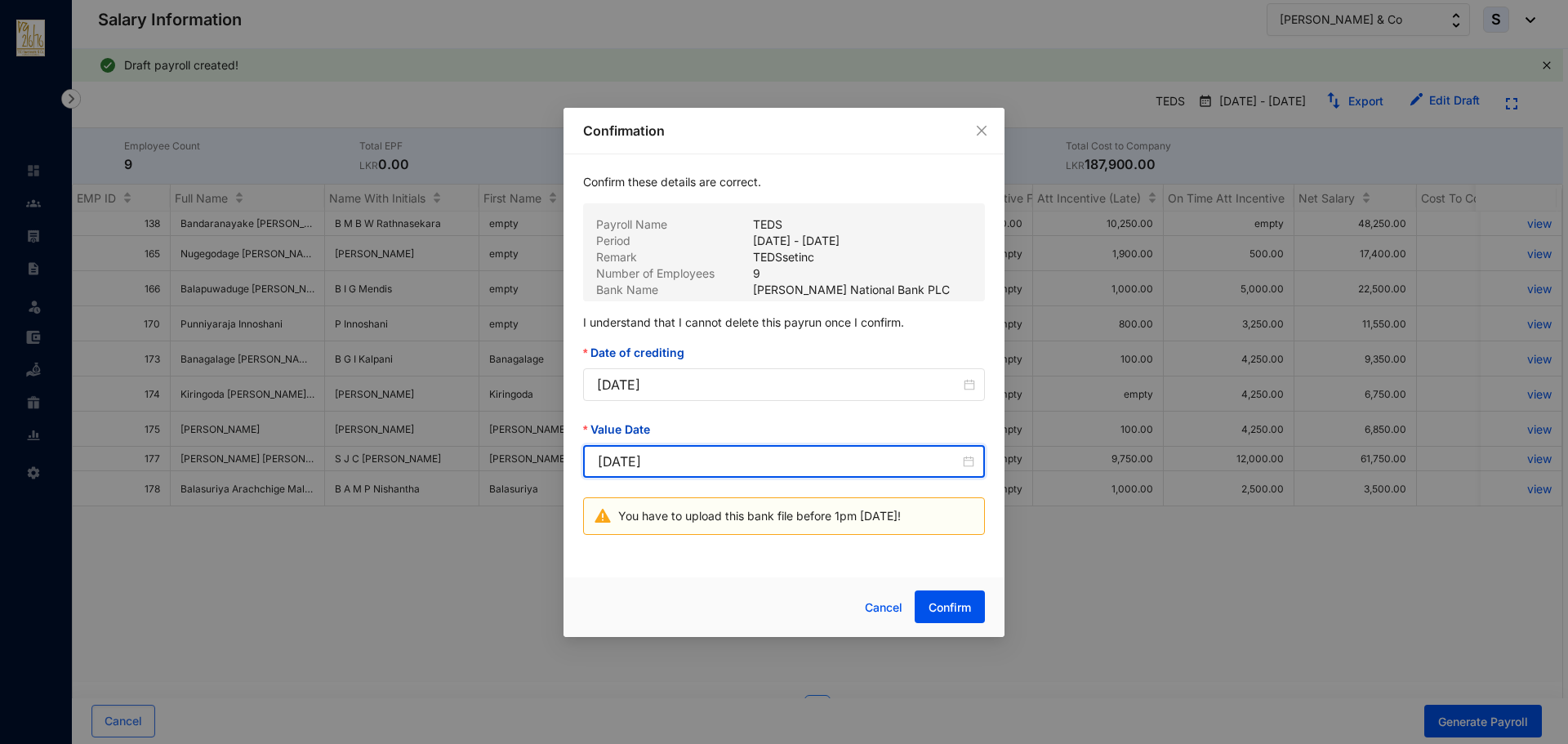
type input "[DATE]"
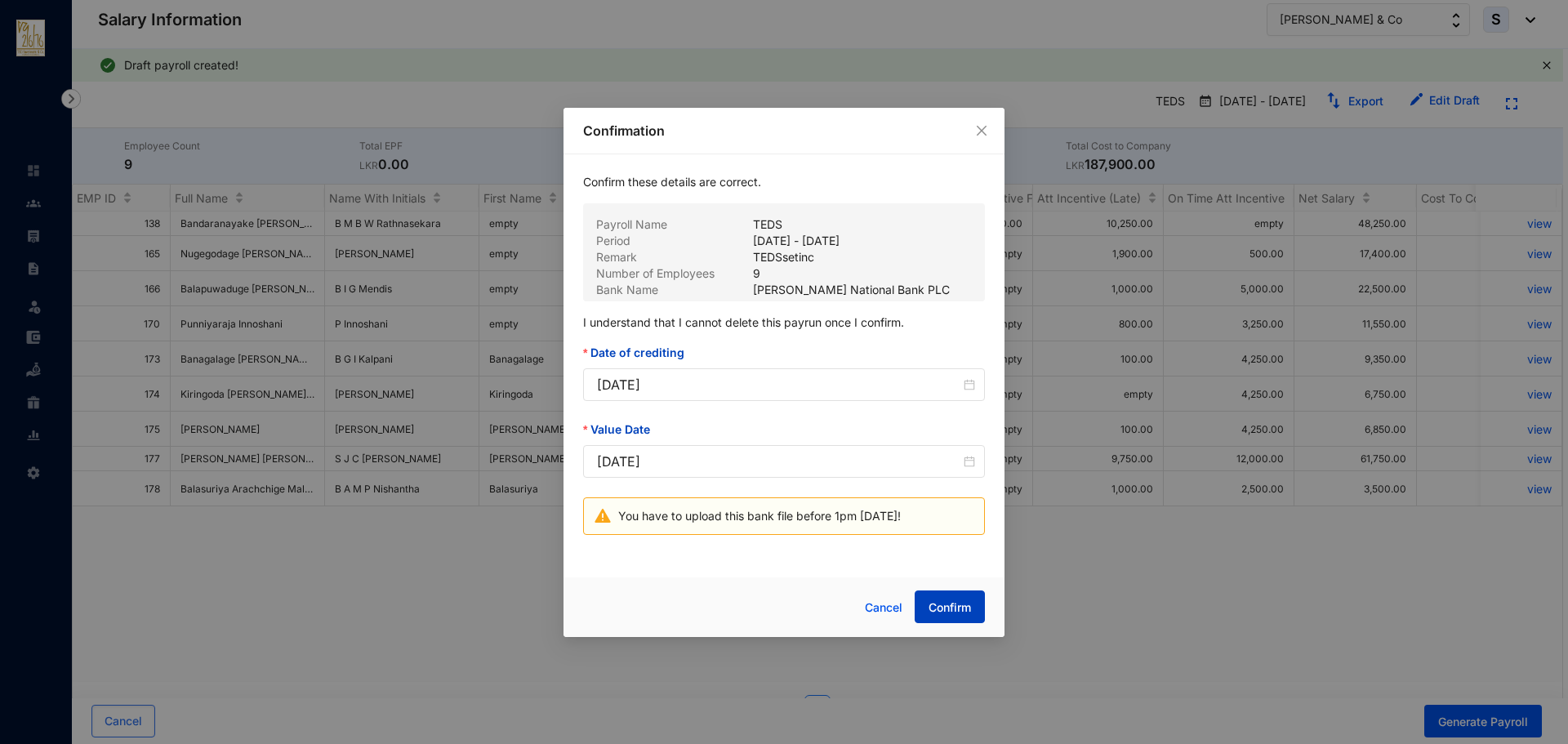
click at [950, 606] on span "Confirm" at bounding box center [950, 608] width 43 height 17
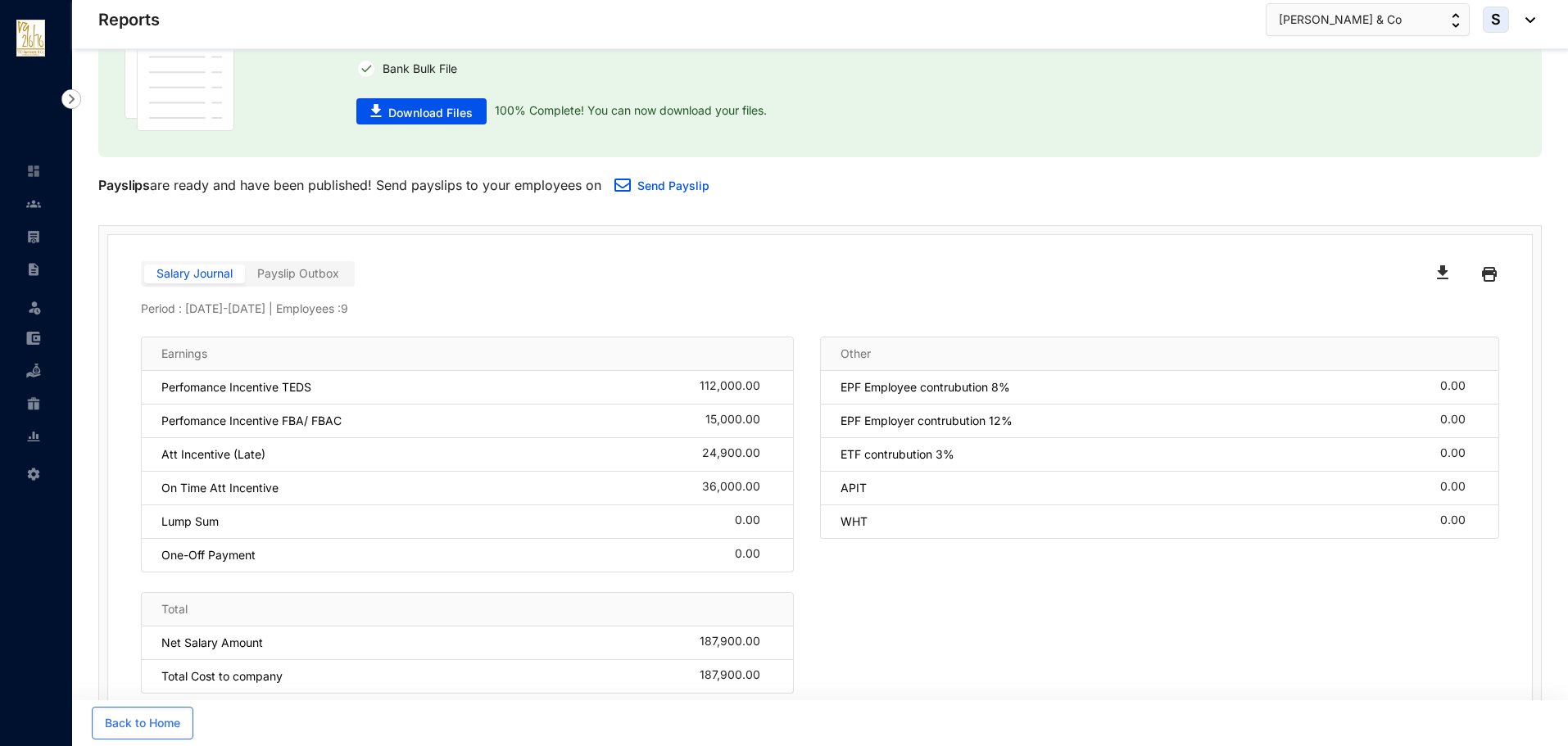
scroll to position [100, 0]
click at [390, 105] on span "Download Files" at bounding box center [430, 112] width 85 height 17
